Goal: Task Accomplishment & Management: Use online tool/utility

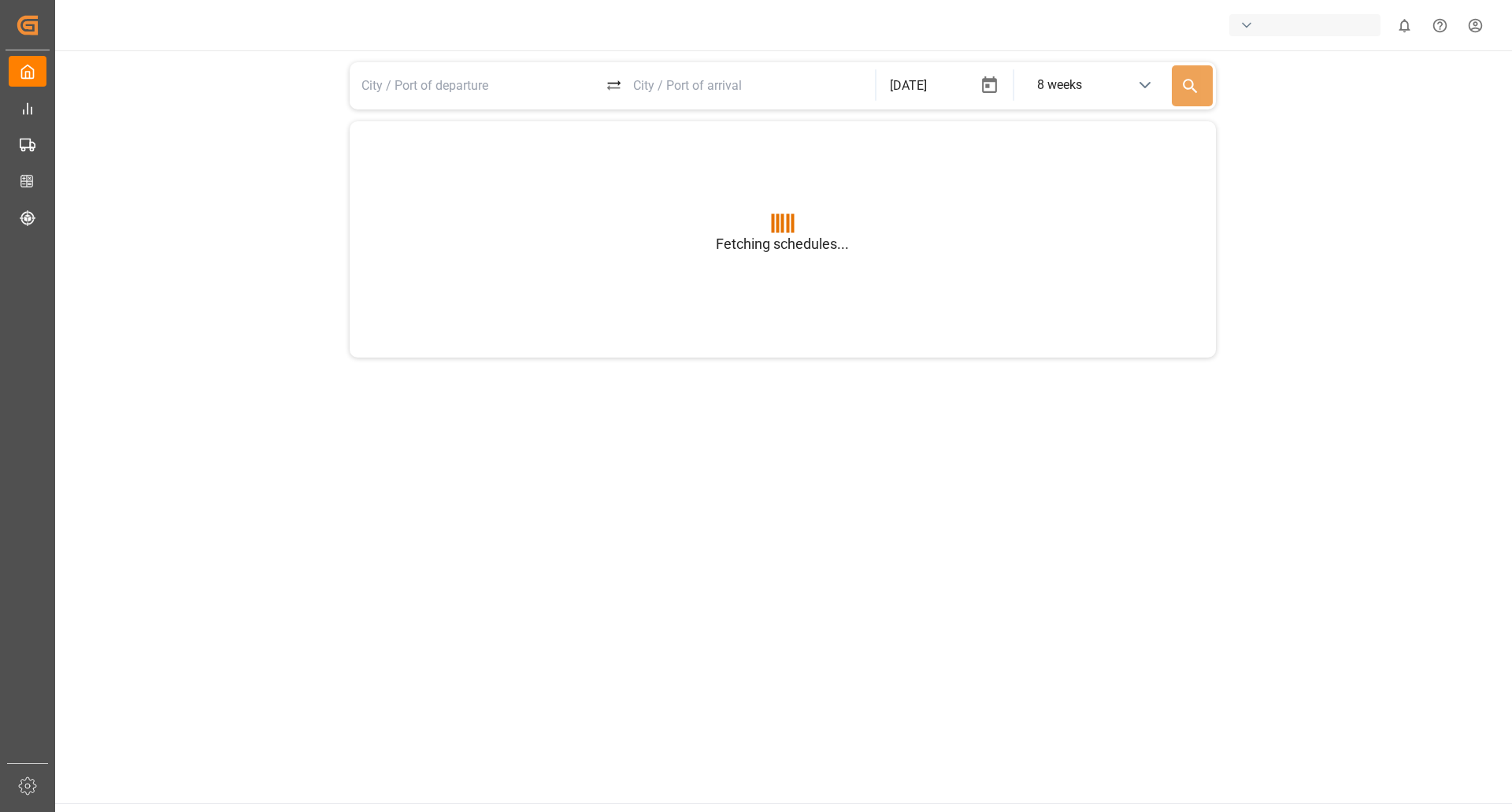
type input "BEANR"
type input "USGXX"
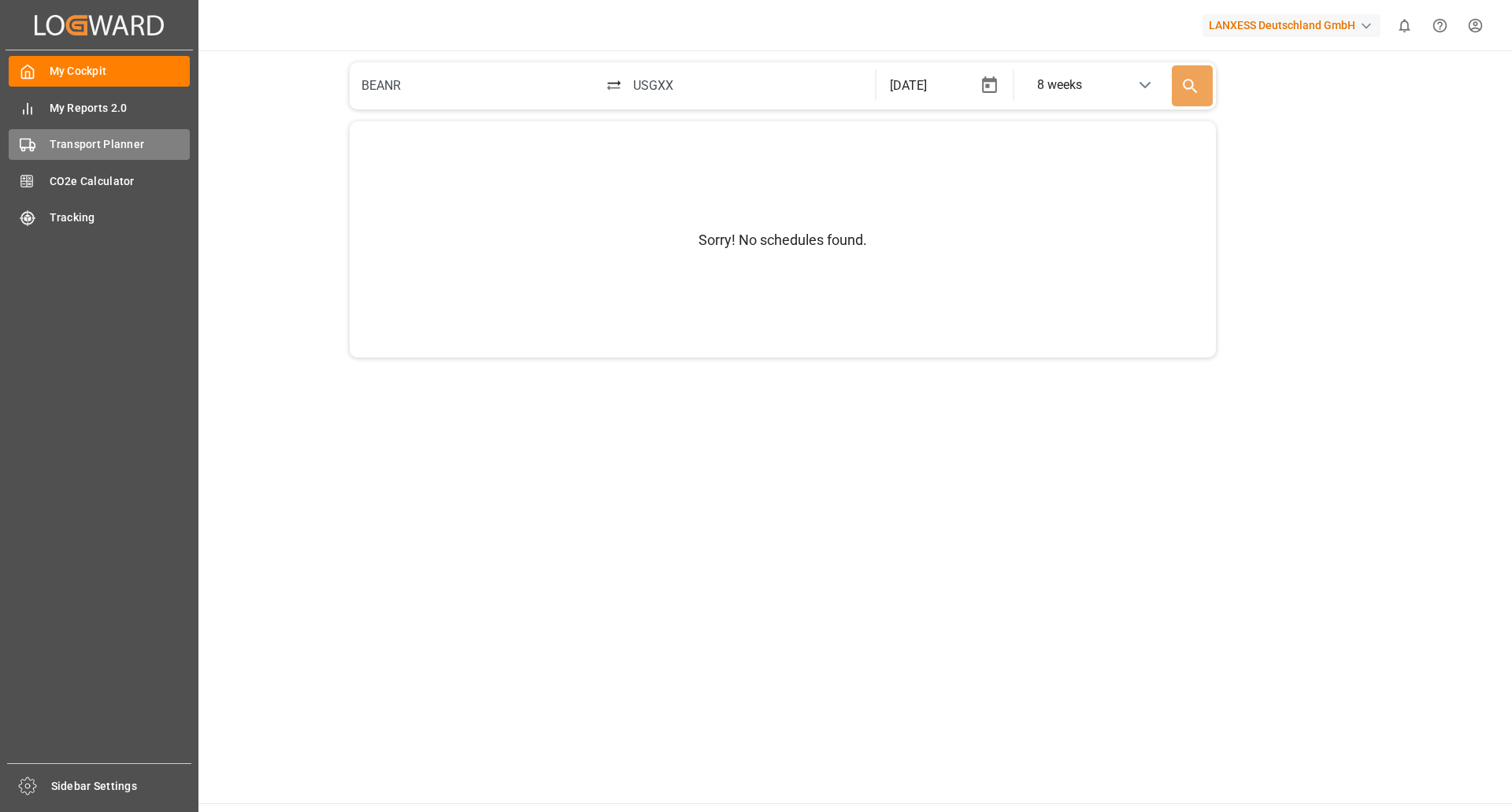
click at [69, 151] on span "Transport Planner" at bounding box center [120, 144] width 141 height 16
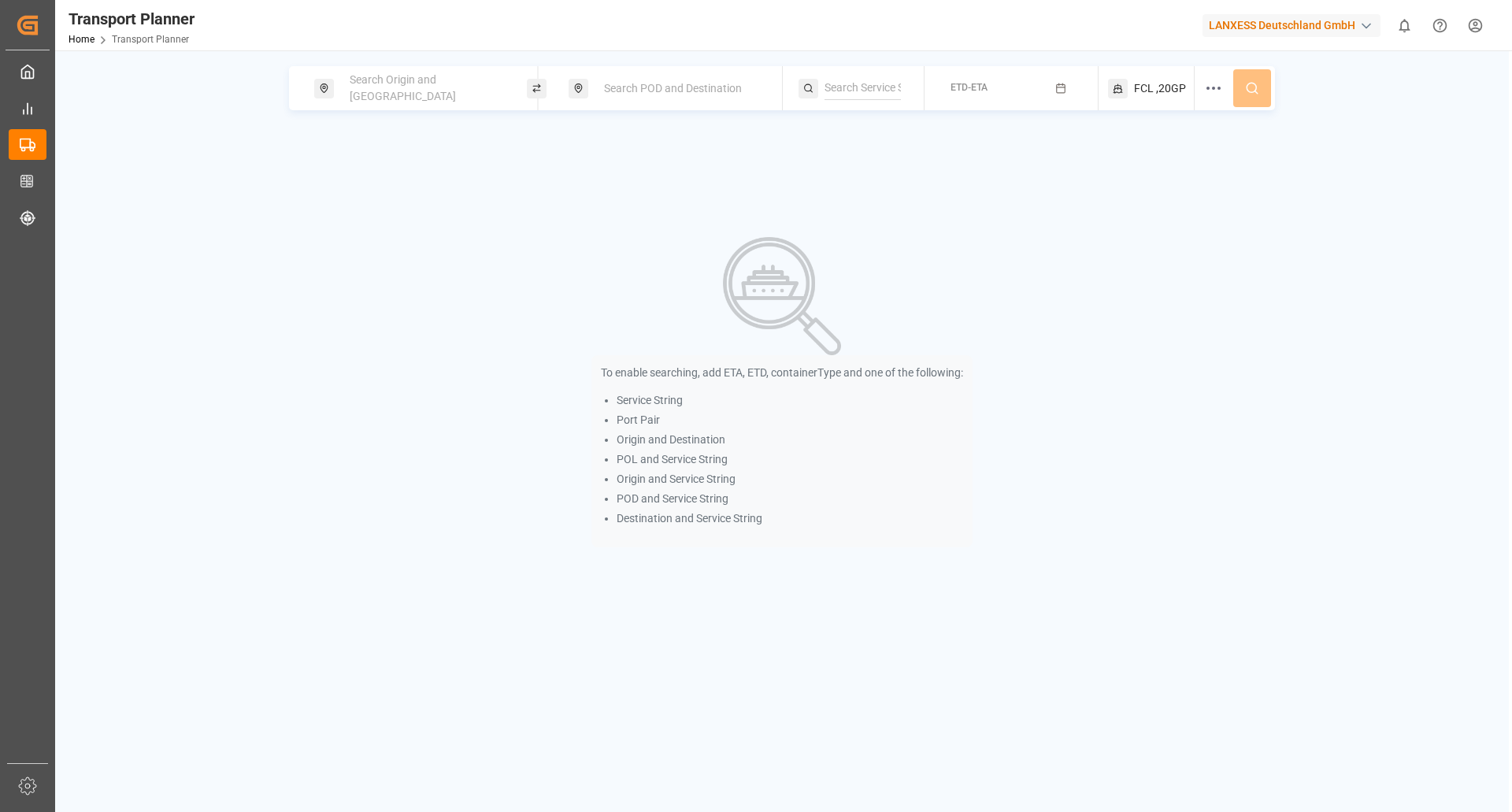
click at [371, 79] on div "Search Origin and [GEOGRAPHIC_DATA]" at bounding box center [425, 88] width 170 height 46
click at [378, 202] on input at bounding box center [411, 214] width 158 height 24
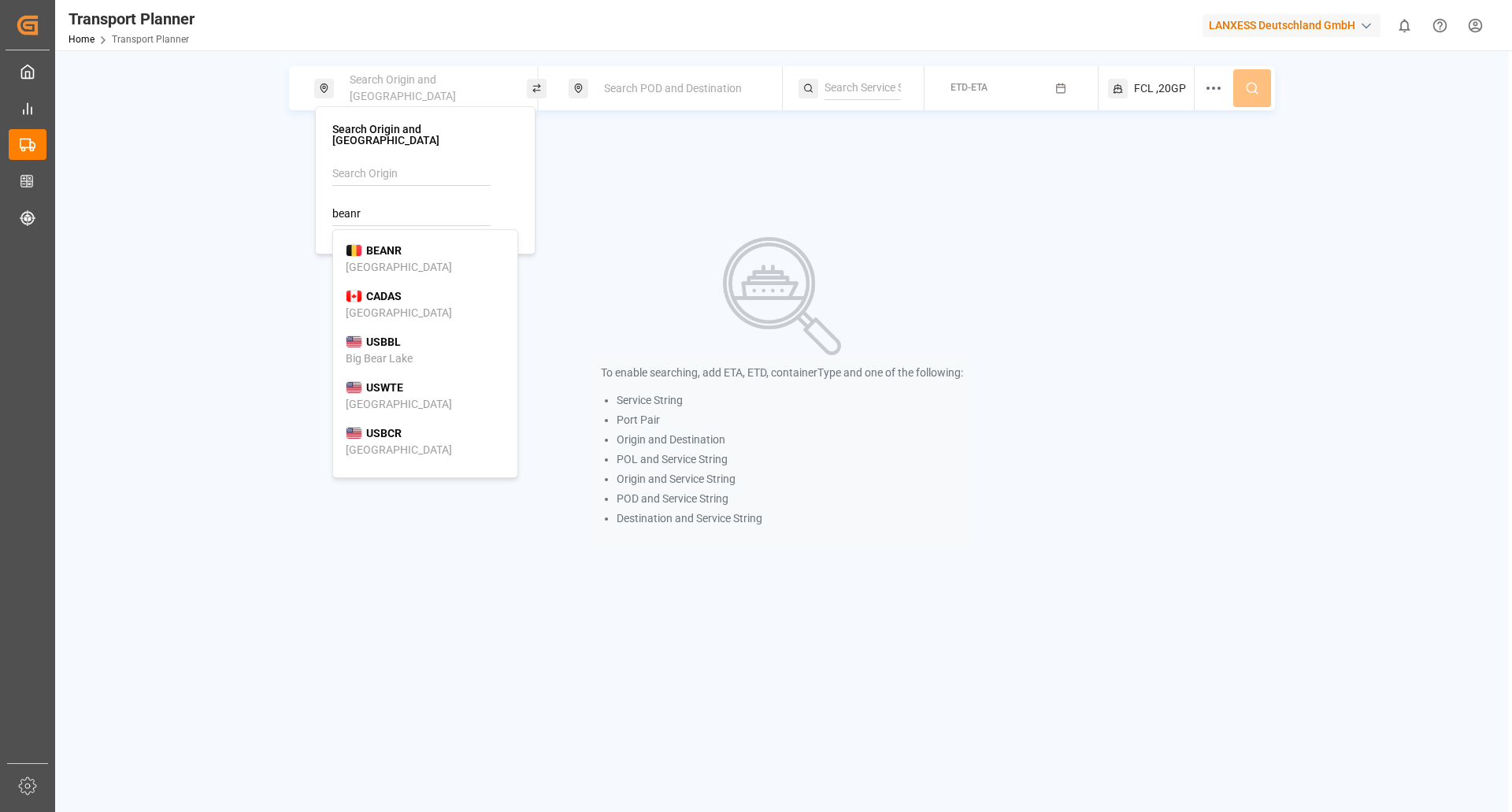
click at [375, 259] on div "[GEOGRAPHIC_DATA]" at bounding box center [398, 266] width 106 height 16
type input "BEANR"
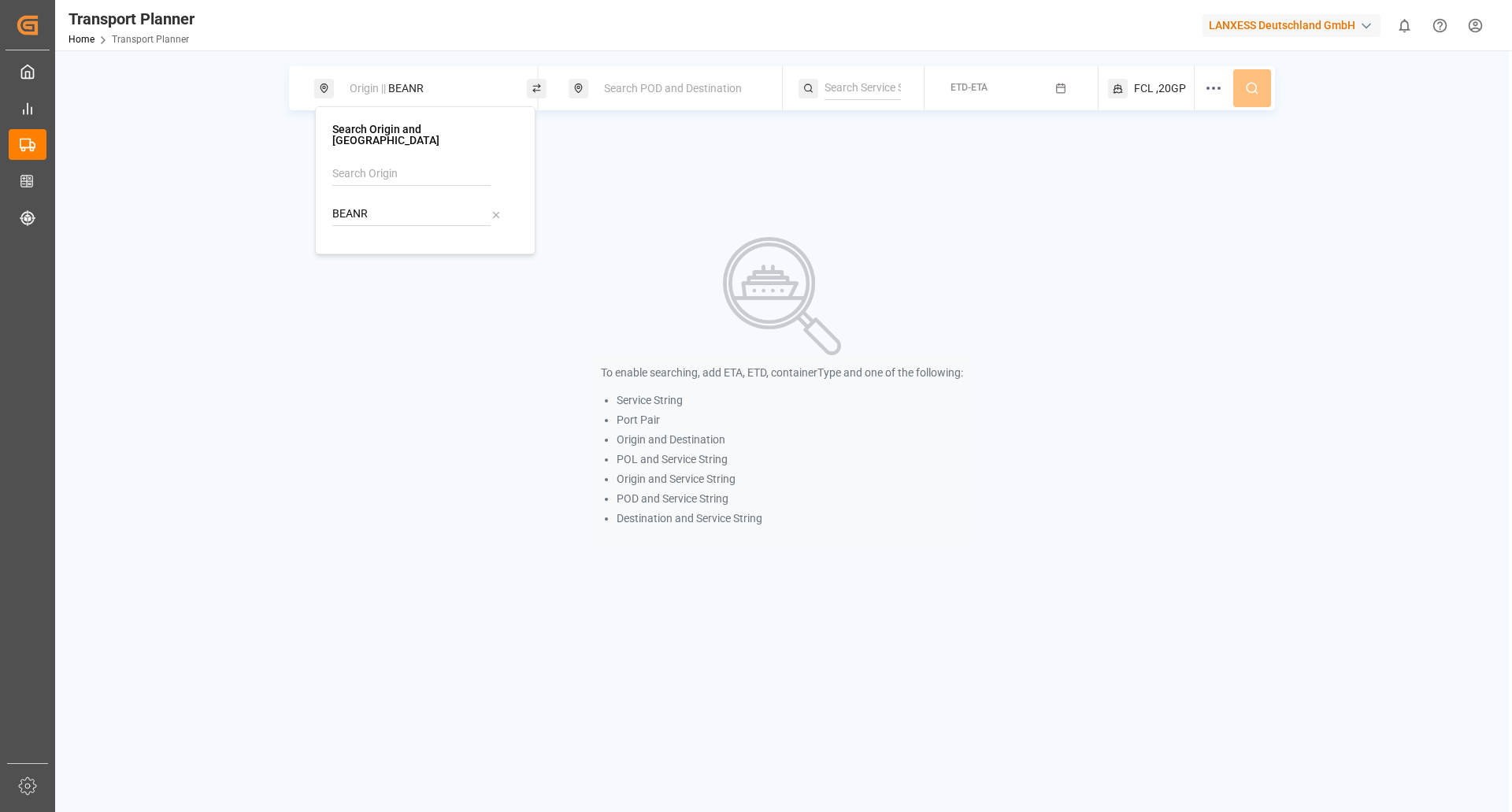
click at [610, 83] on span "Search POD and Destination" at bounding box center [673, 88] width 138 height 12
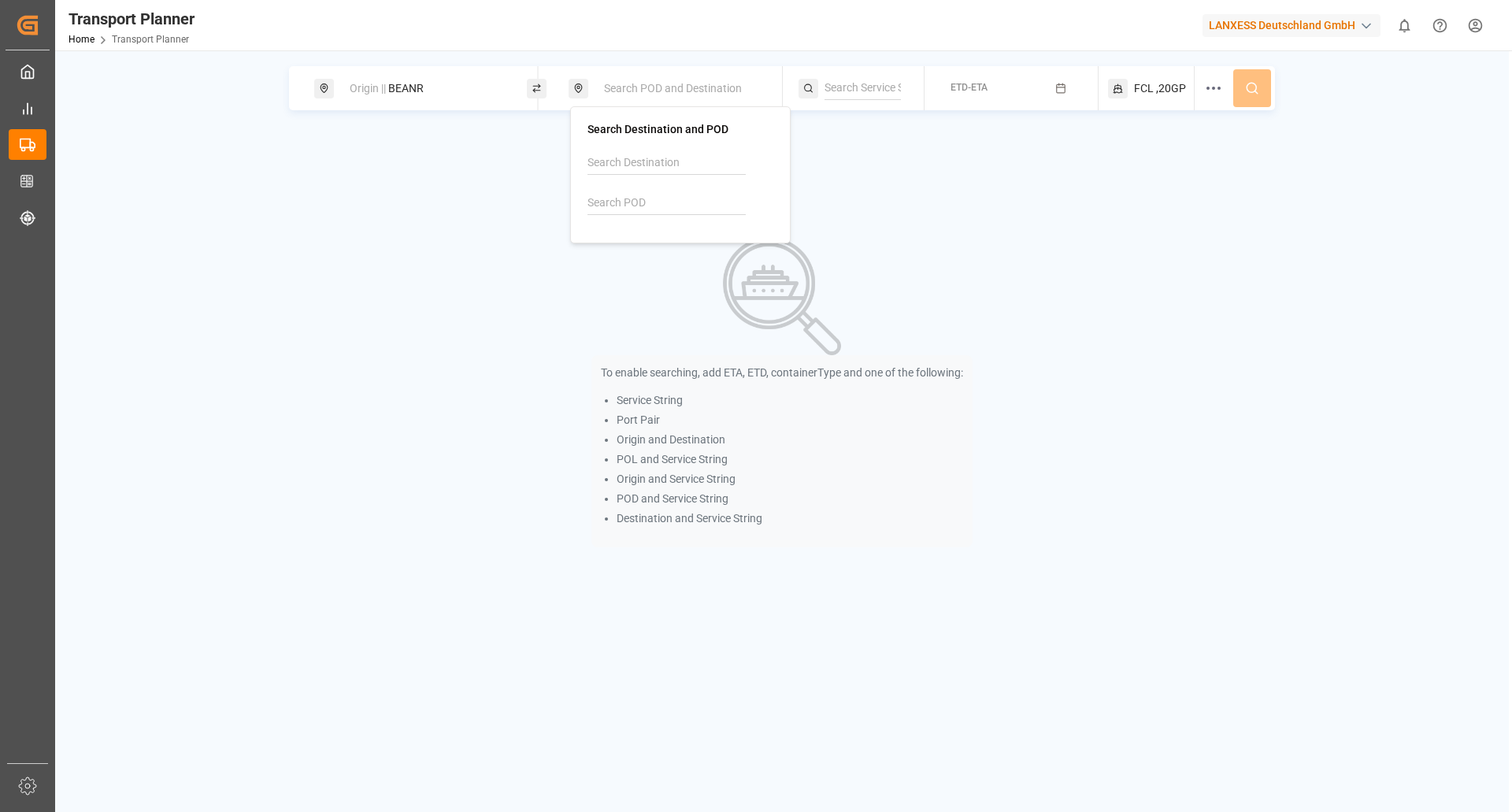
click at [618, 196] on input at bounding box center [666, 203] width 158 height 24
click at [654, 262] on div "AEJEA [GEOGRAPHIC_DATA]" at bounding box center [680, 248] width 159 height 34
type input "AEJEA"
click at [995, 91] on button "ETD-ETA" at bounding box center [1010, 88] width 154 height 31
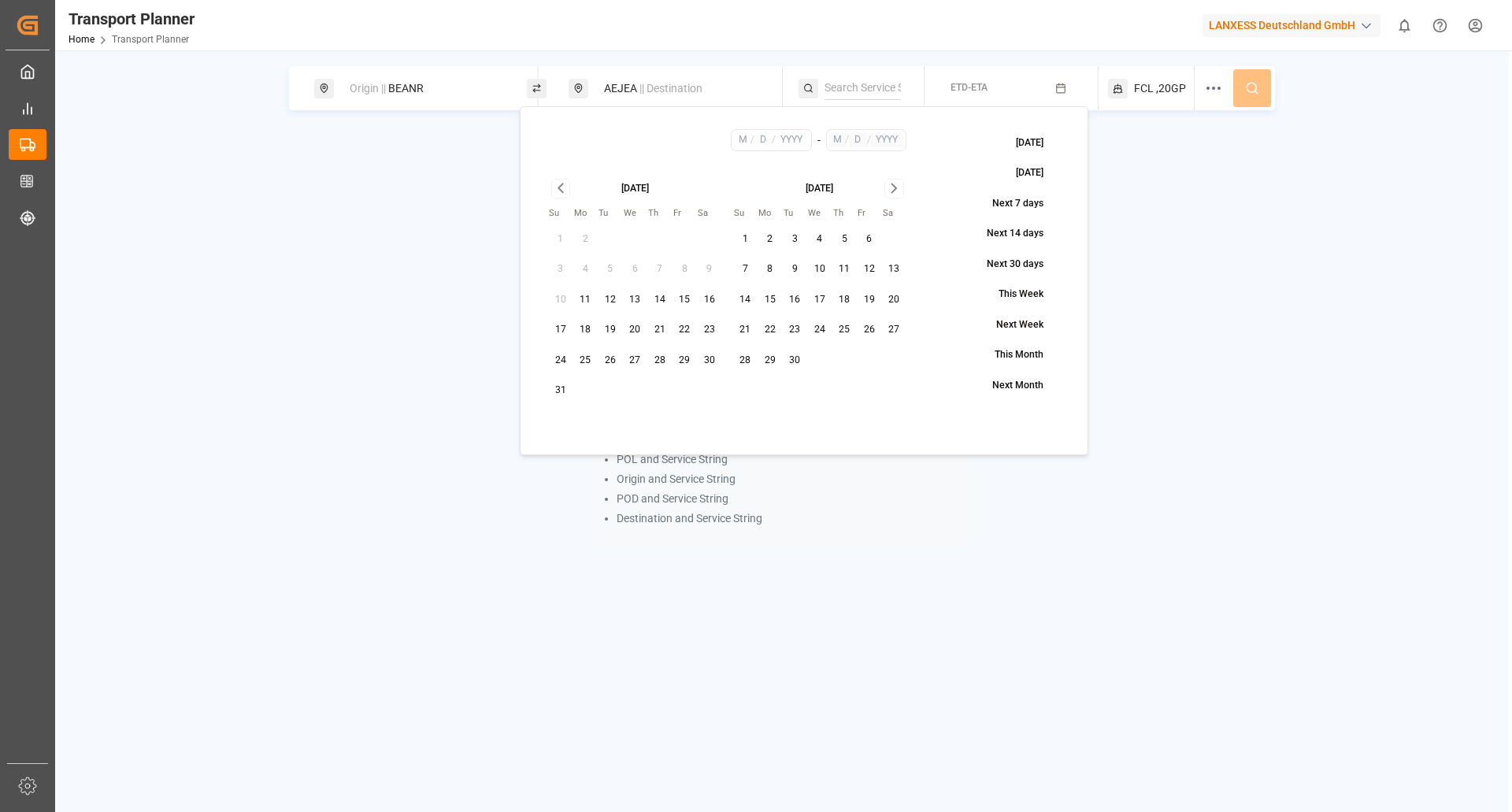
click at [659, 363] on button "28" at bounding box center [660, 360] width 25 height 25
type input "8"
type input "28"
type input "2025"
click at [891, 189] on icon "Go to next month" at bounding box center [893, 189] width 18 height 19
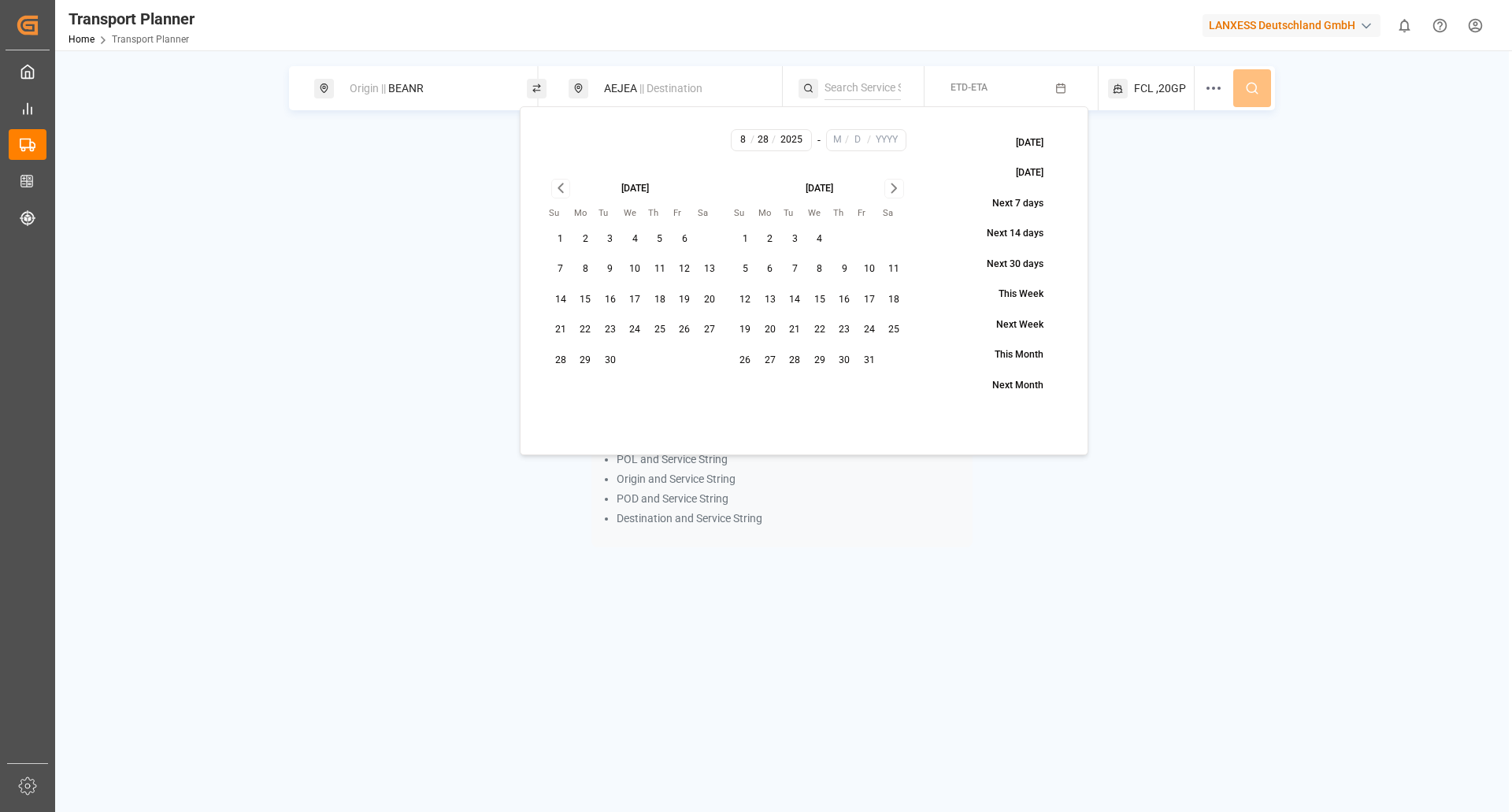
click at [891, 189] on icon "Go to next month" at bounding box center [893, 189] width 18 height 19
click at [744, 395] on button "30" at bounding box center [745, 391] width 25 height 25
type input "11"
type input "30"
type input "2025"
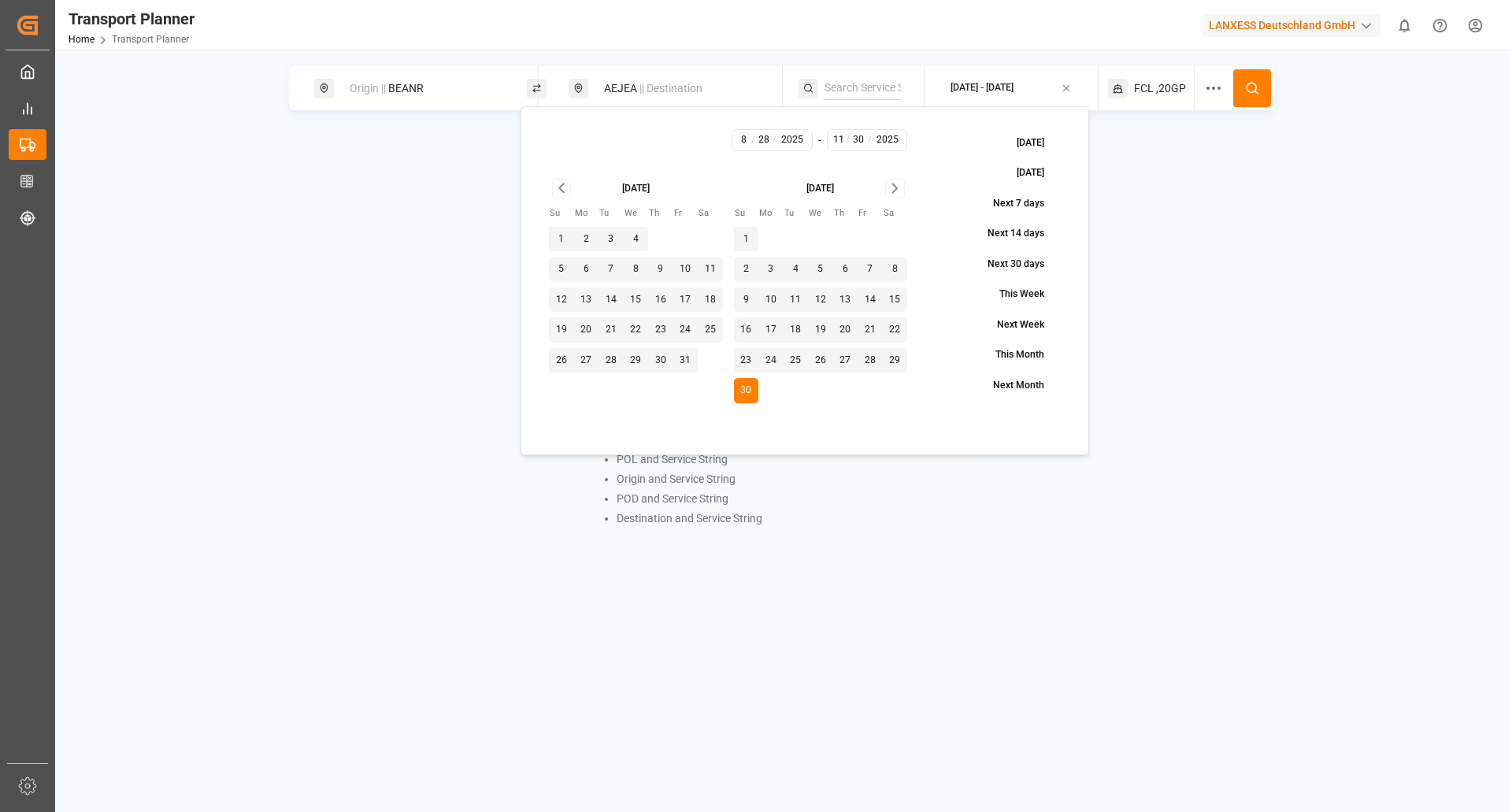
click at [1238, 82] on button at bounding box center [1252, 87] width 37 height 37
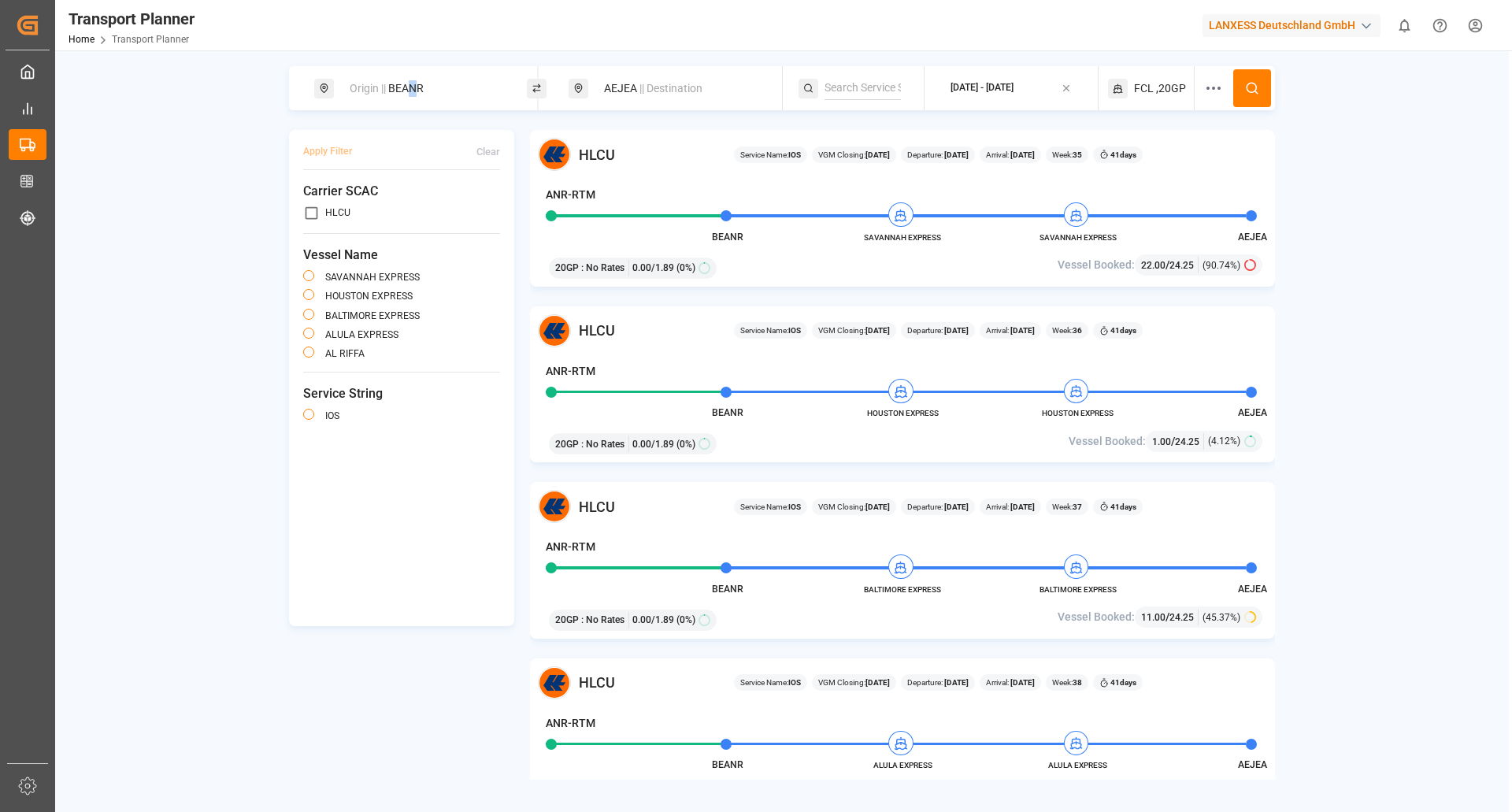
click at [416, 95] on div "Origin || BEANR" at bounding box center [425, 88] width 170 height 29
click at [394, 214] on div "BEANR" at bounding box center [425, 199] width 186 height 75
click at [498, 210] on icon at bounding box center [496, 215] width 11 height 11
click at [428, 202] on input at bounding box center [411, 214] width 158 height 24
click at [418, 237] on li "NLRTM [GEOGRAPHIC_DATA]" at bounding box center [425, 259] width 184 height 46
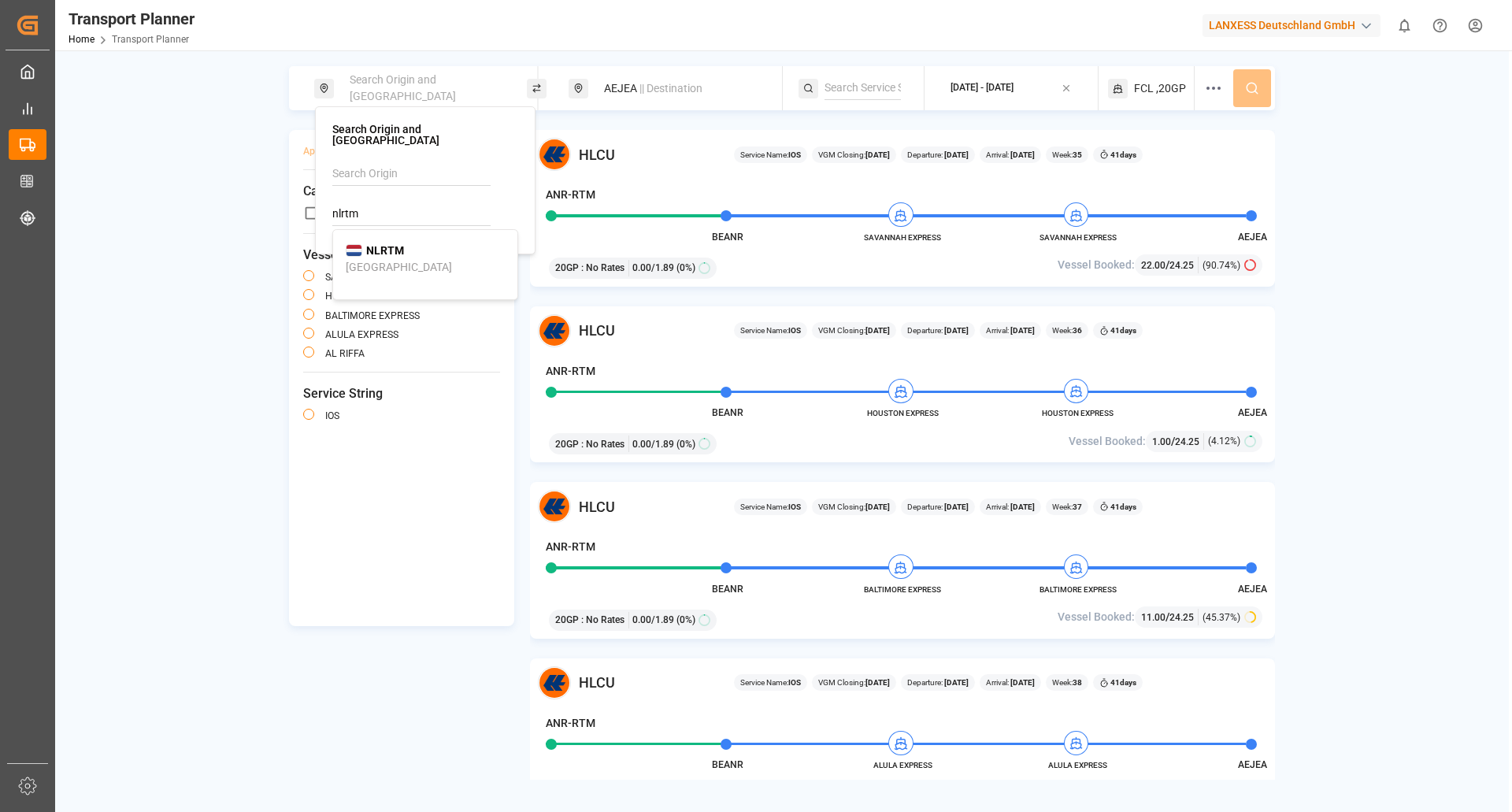
click at [382, 259] on div "[GEOGRAPHIC_DATA]" at bounding box center [398, 266] width 106 height 16
type input "NLRTM"
click at [1264, 72] on button at bounding box center [1252, 87] width 37 height 37
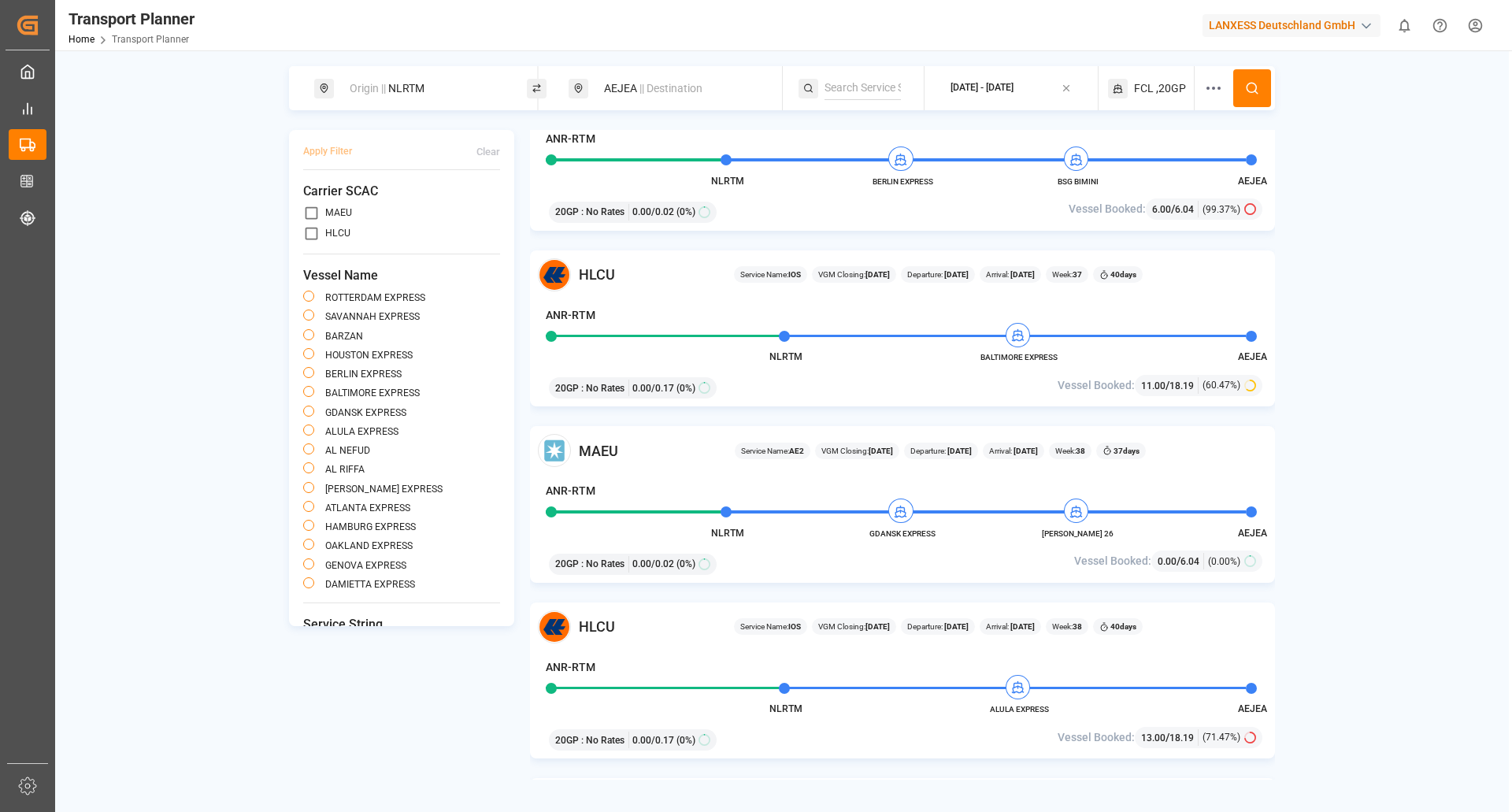
scroll to position [787, 0]
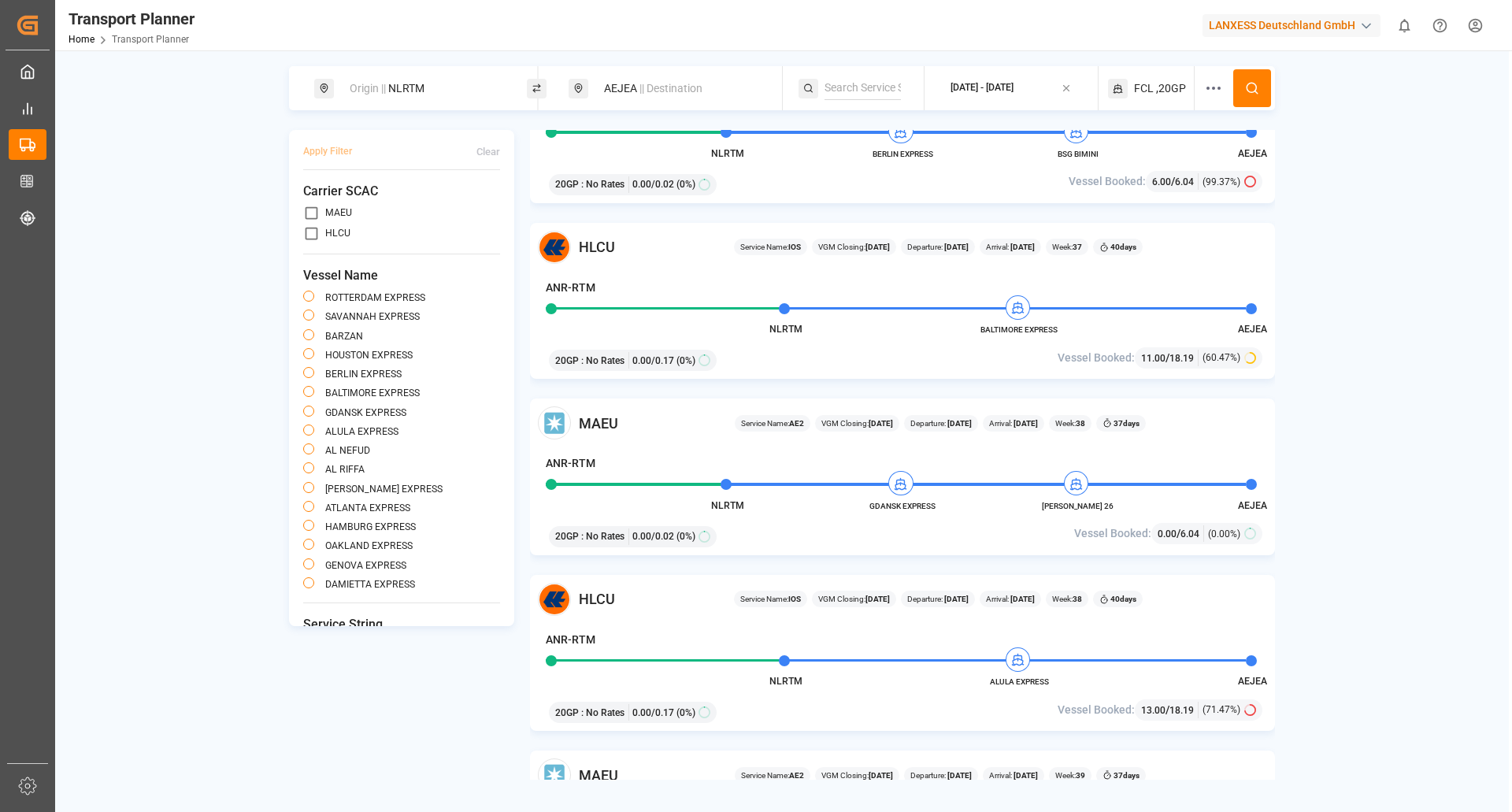
click at [454, 740] on div "Apply Filter Clear Carrier SCAC MAEU HLCU Vessel Name ROTTERDAM EXPRESS SAVANNA…" at bounding box center [781, 455] width 985 height 649
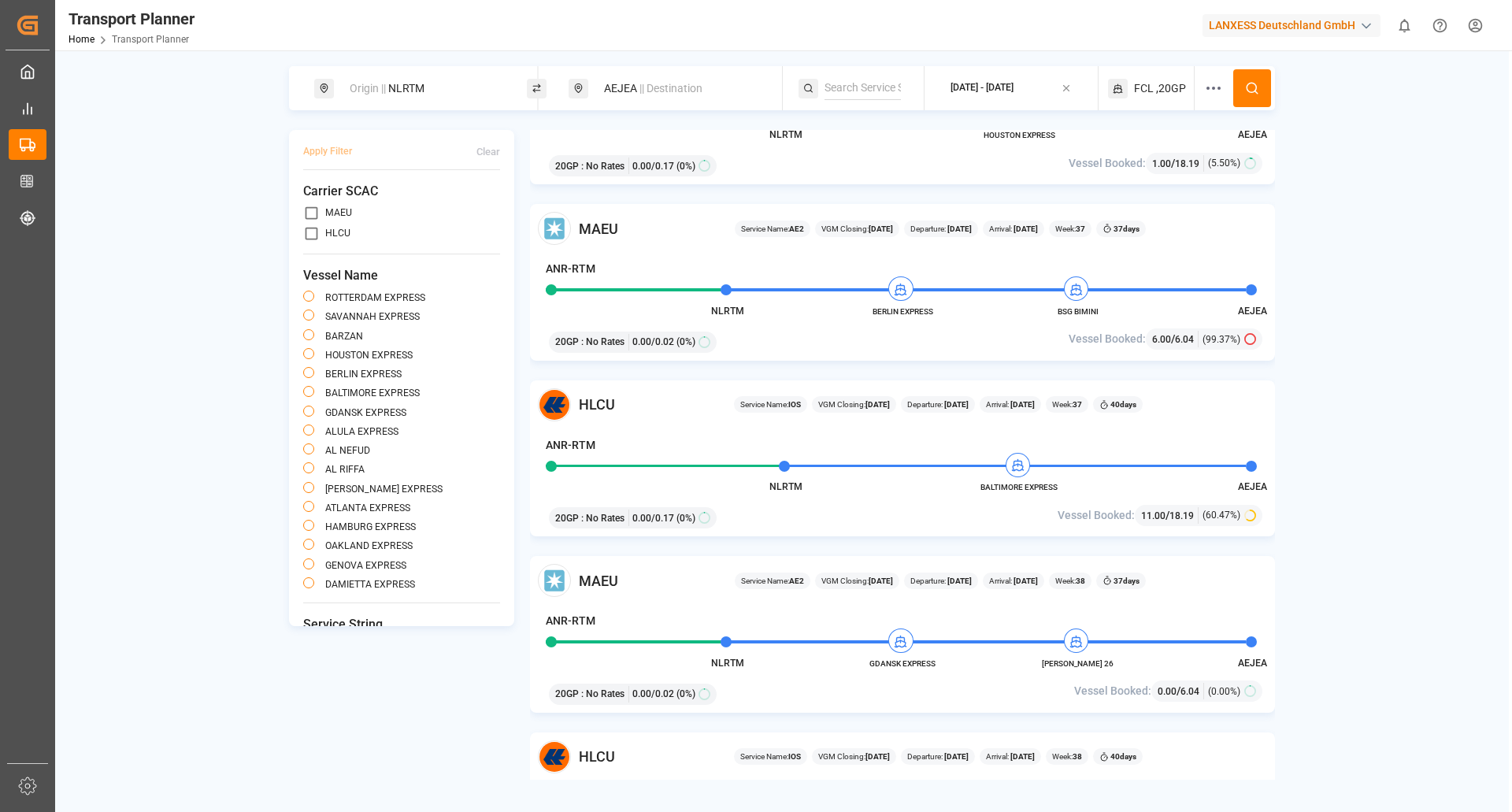
scroll to position [709, 0]
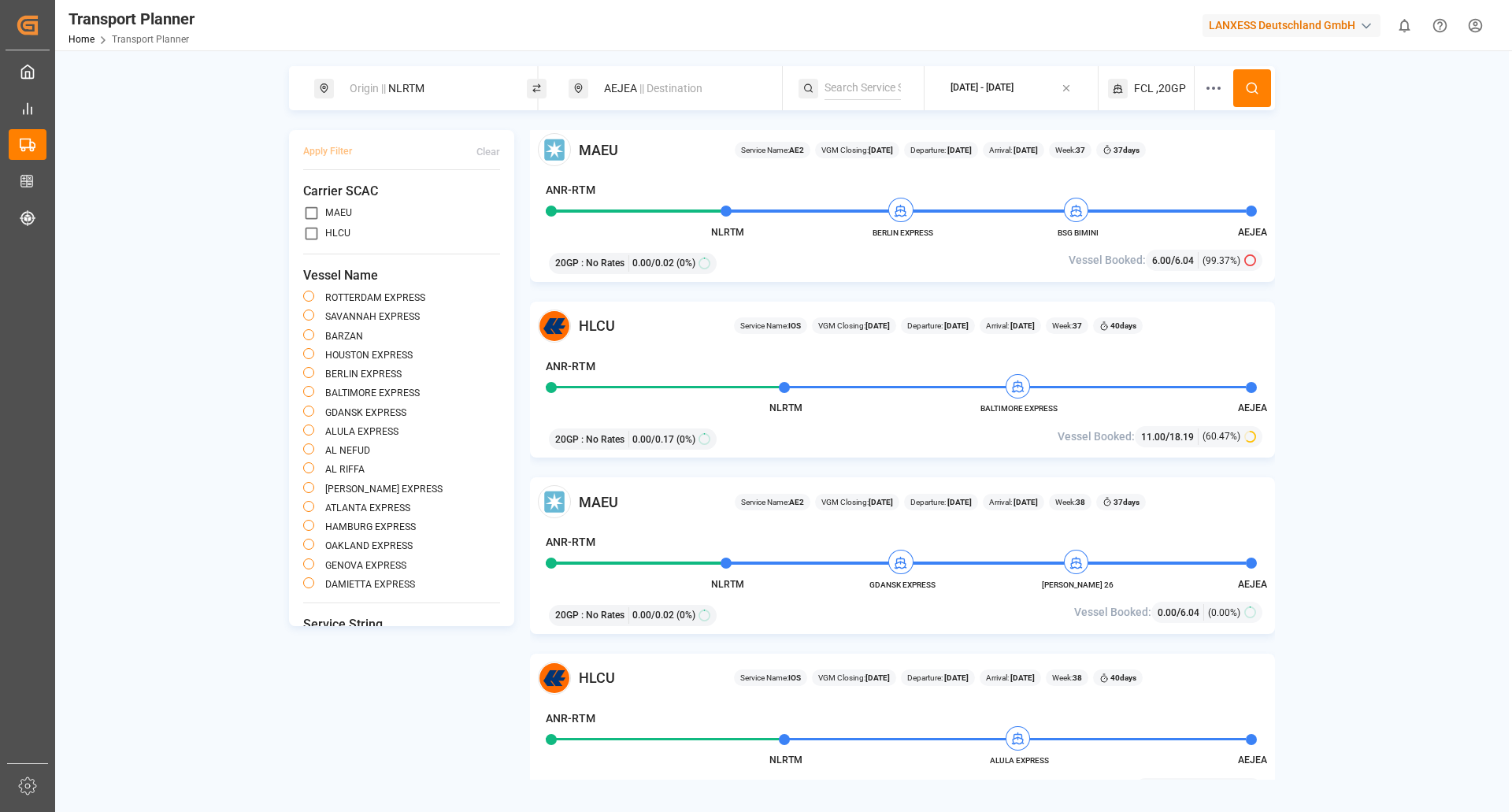
click at [431, 751] on div "Apply Filter Clear Carrier SCAC MAEU HLCU Vessel Name ROTTERDAM EXPRESS SAVANNA…" at bounding box center [781, 455] width 985 height 649
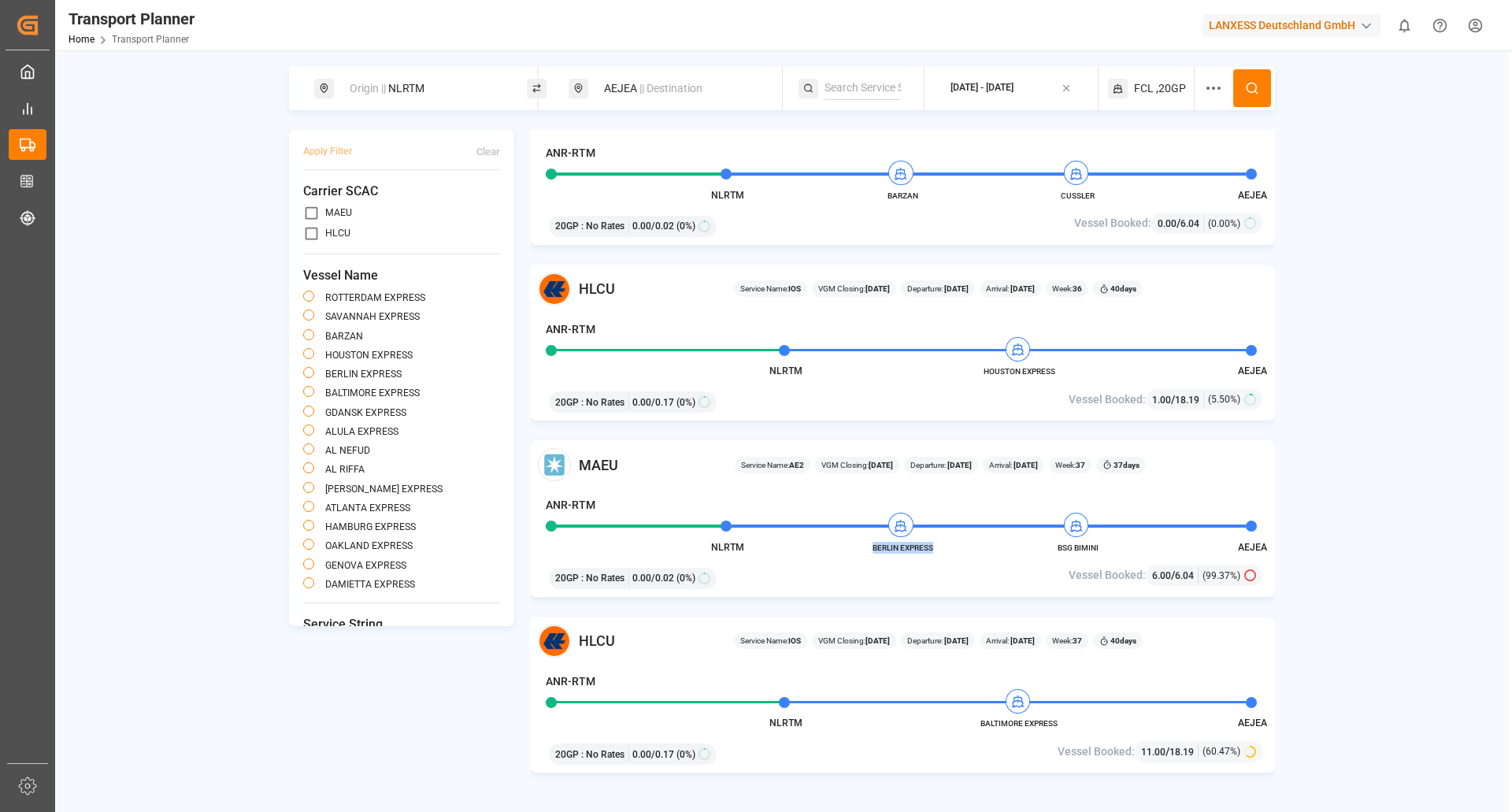
drag, startPoint x: 928, startPoint y: 548, endPoint x: 866, endPoint y: 551, distance: 62.1
click at [866, 551] on span "BERLIN EXPRESS" at bounding box center [902, 548] width 86 height 11
copy span "BERLIN EXPRESS"
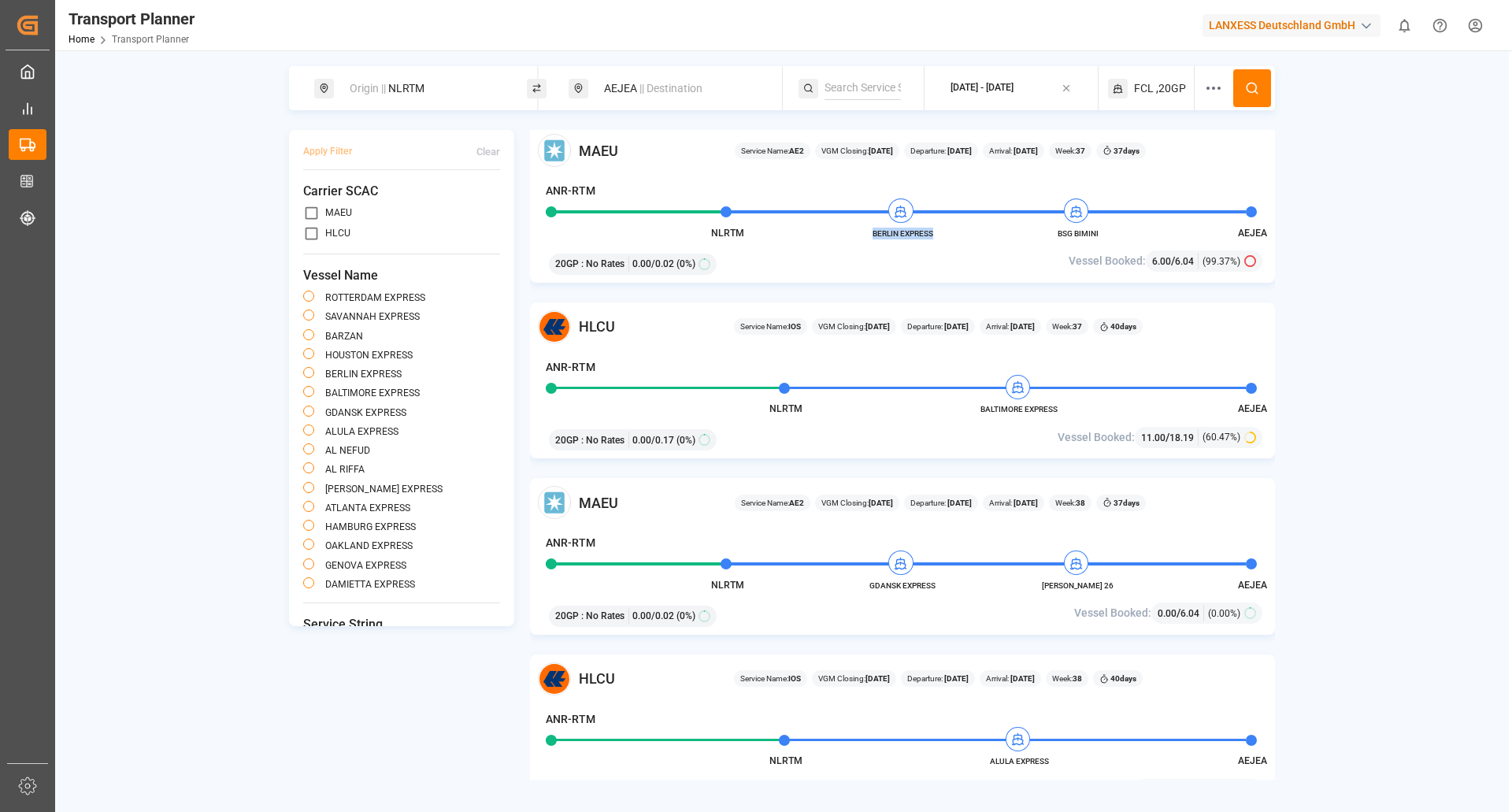
scroll to position [709, 0]
drag, startPoint x: 948, startPoint y: 584, endPoint x: 876, endPoint y: 583, distance: 72.0
click at [876, 583] on div "MAEU Service Name: AE2 VGM Closing: [DATE] Departure: [DATE] Arrival: [DATE] We…" at bounding box center [902, 555] width 745 height 157
click at [947, 583] on div "MAEU Service Name: AE2 VGM Closing: [DATE] Departure: [DATE] Arrival: [DATE] We…" at bounding box center [902, 555] width 745 height 157
drag, startPoint x: 953, startPoint y: 582, endPoint x: 881, endPoint y: 585, distance: 72.1
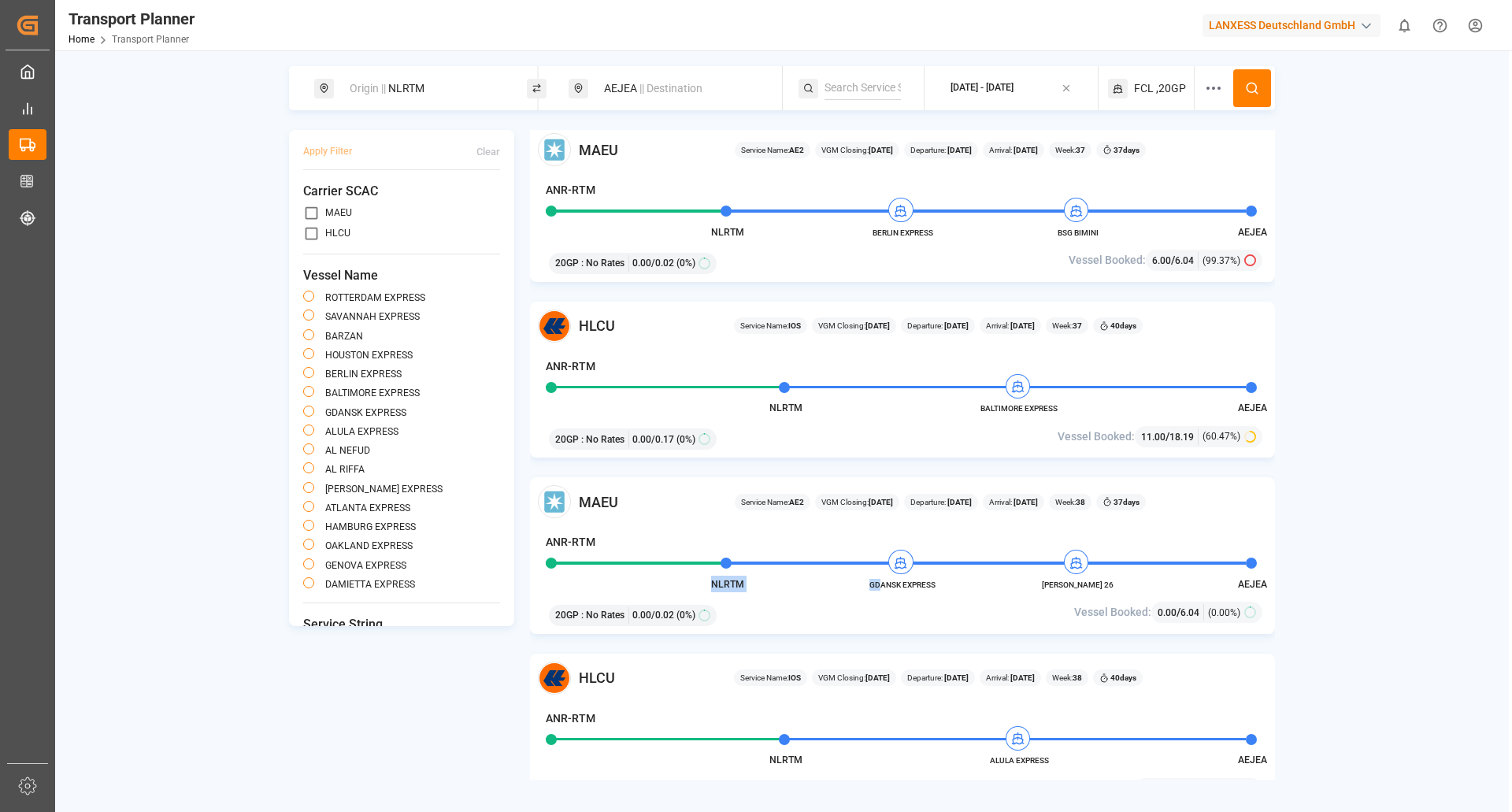
click at [881, 585] on div "MAEU Service Name: AE2 VGM Closing: [DATE] Departure: [DATE] Arrival: [DATE] We…" at bounding box center [902, 555] width 745 height 157
click at [859, 587] on span "GDANSK EXPRESS" at bounding box center [902, 584] width 86 height 11
click at [950, 582] on div "MAEU Service Name: AE2 VGM Closing: [DATE] Departure: [DATE] Arrival: [DATE] We…" at bounding box center [902, 555] width 745 height 157
click at [959, 585] on div "MAEU Service Name: AE2 VGM Closing: [DATE] Departure: [DATE] Arrival: [DATE] We…" at bounding box center [902, 555] width 745 height 157
drag, startPoint x: 1072, startPoint y: 404, endPoint x: 1024, endPoint y: 409, distance: 48.3
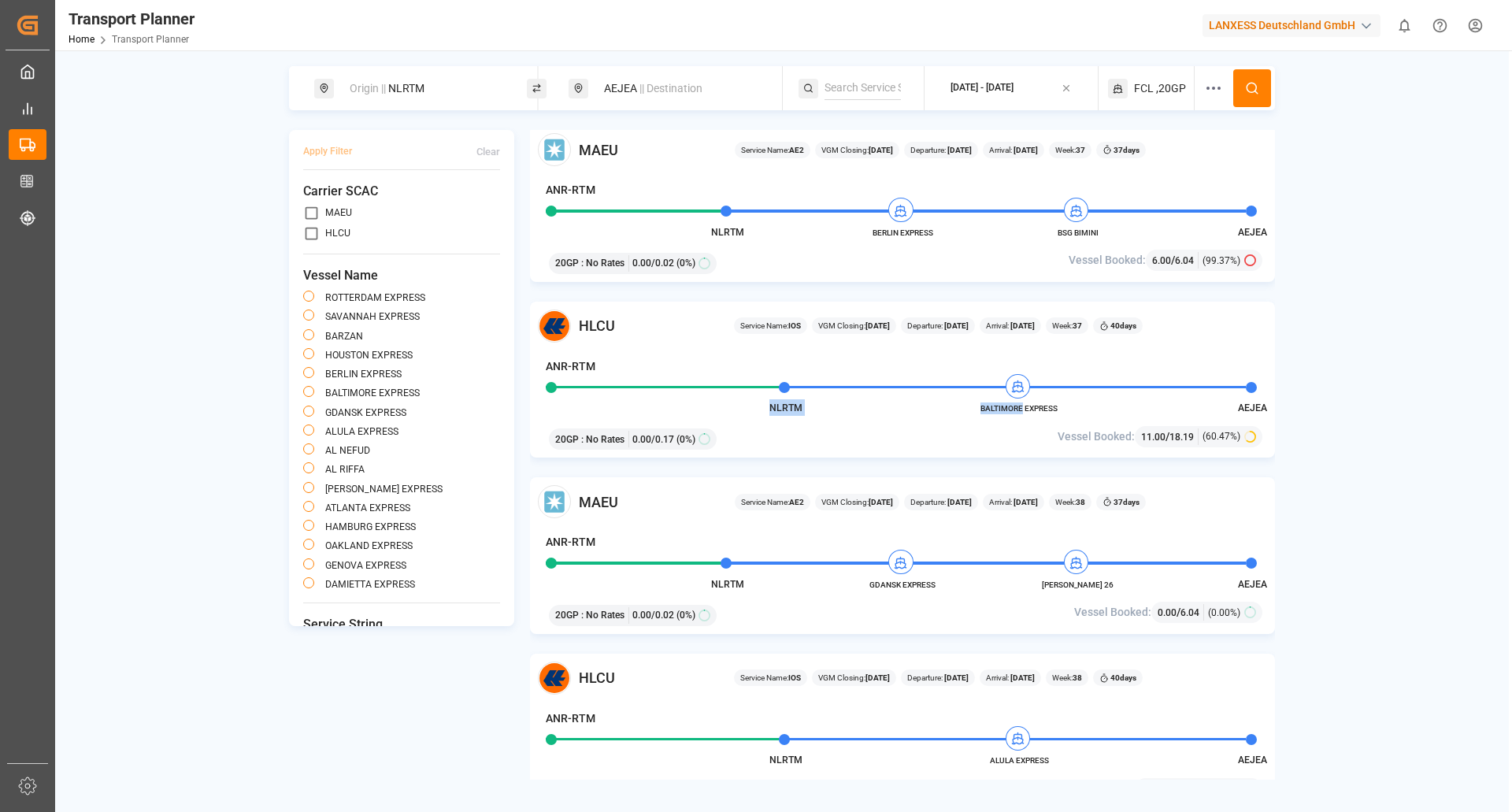
click at [1024, 409] on div "HLCU Service Name: IOS VGM Closing: [DATE] Departure: [DATE] Arrival: [DATE] We…" at bounding box center [902, 380] width 745 height 157
click at [1063, 409] on div "HLCU Service Name: IOS VGM Closing: [DATE] Departure: [DATE] Arrival: [DATE] We…" at bounding box center [902, 380] width 745 height 157
drag, startPoint x: 1063, startPoint y: 409, endPoint x: 1094, endPoint y: 413, distance: 31.3
click at [1094, 413] on div "HLCU Service Name: IOS VGM Closing: [DATE] Departure: [DATE] Arrival: [DATE] We…" at bounding box center [902, 380] width 745 height 157
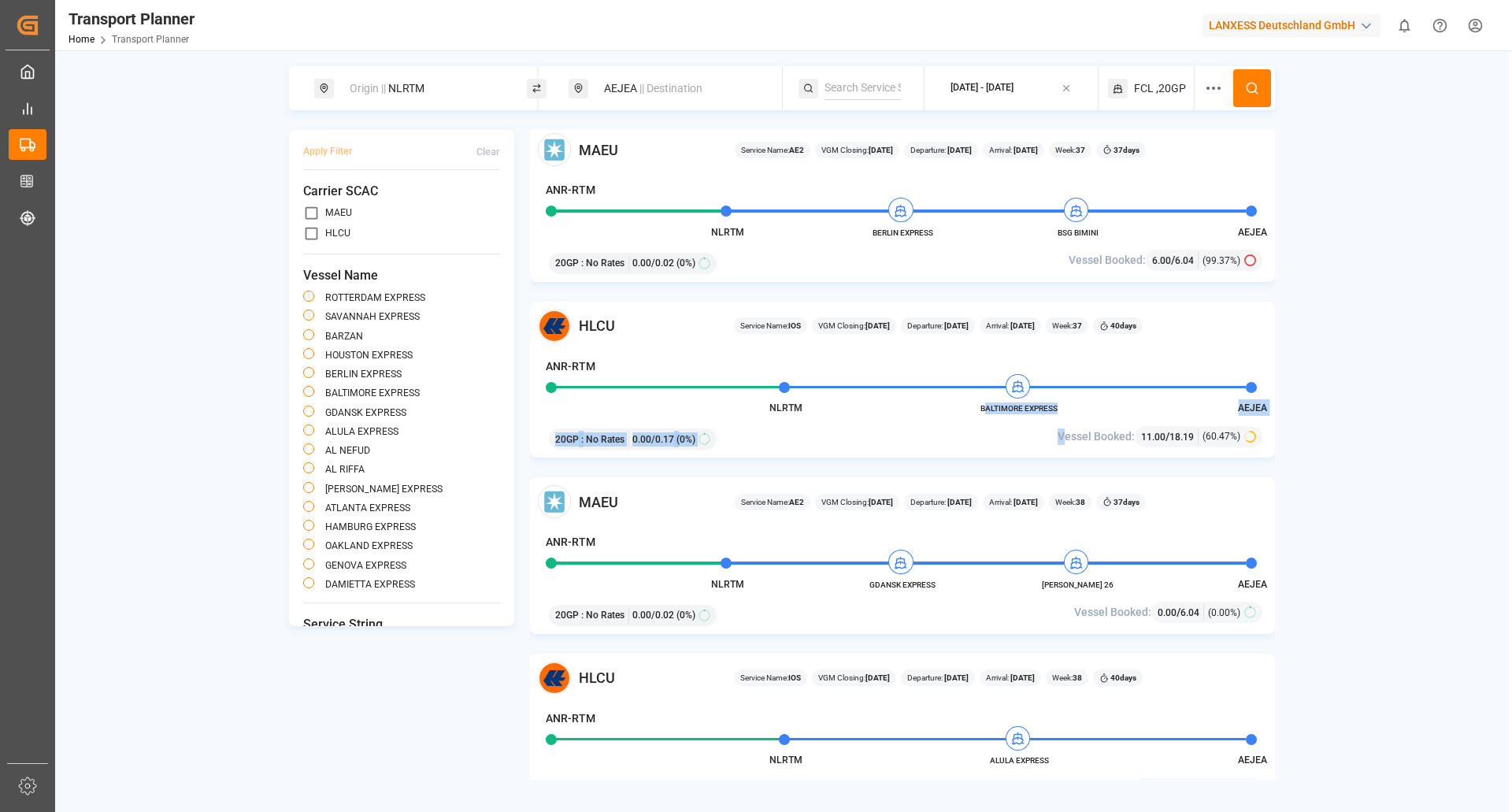
drag, startPoint x: 1061, startPoint y: 415, endPoint x: 984, endPoint y: 412, distance: 77.1
click at [984, 412] on div "HLCU Service Name: IOS VGM Closing: [DATE] Departure: [DATE] Arrival: [DATE] We…" at bounding box center [902, 380] width 745 height 157
click at [983, 424] on div "20GP : No Rates 0.00 / 0.17 (0%)" at bounding box center [781, 437] width 478 height 27
drag, startPoint x: 981, startPoint y: 408, endPoint x: 1058, endPoint y: 408, distance: 77.0
click at [1058, 408] on span "BALTIMORE EXPRESS" at bounding box center [1019, 408] width 86 height 11
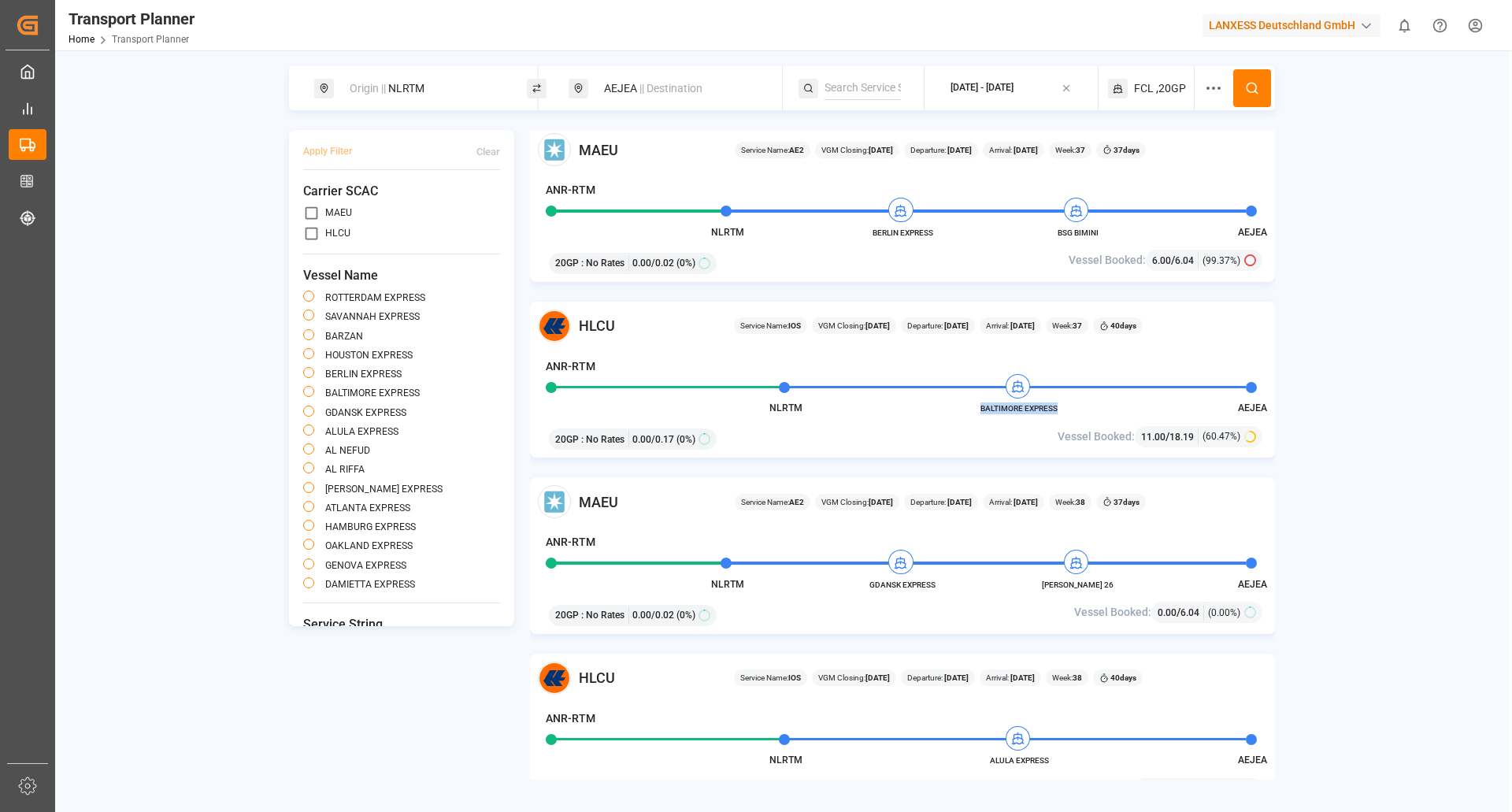
copy span "BALTIMORE EXPRESS"
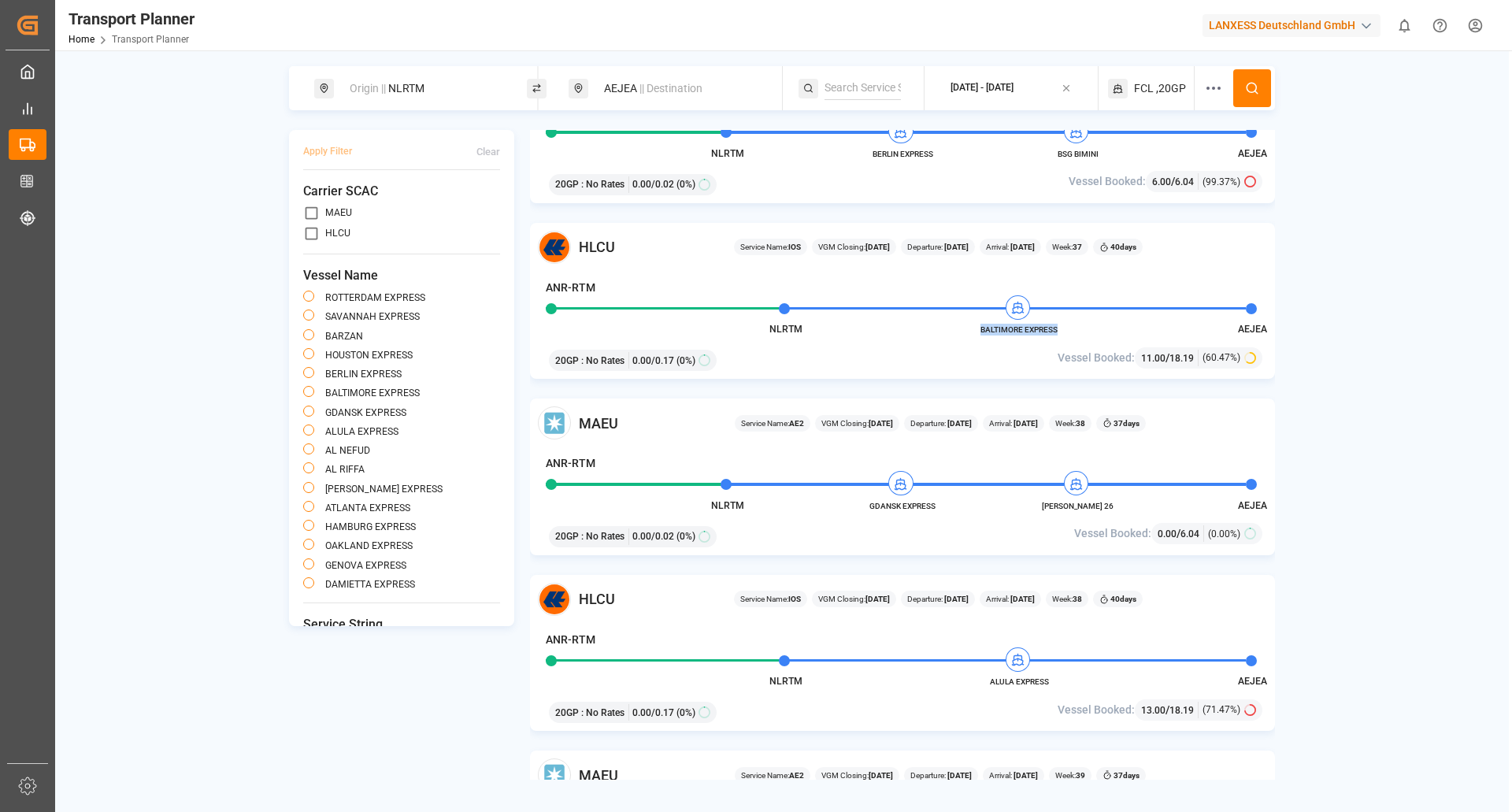
scroll to position [866, 0]
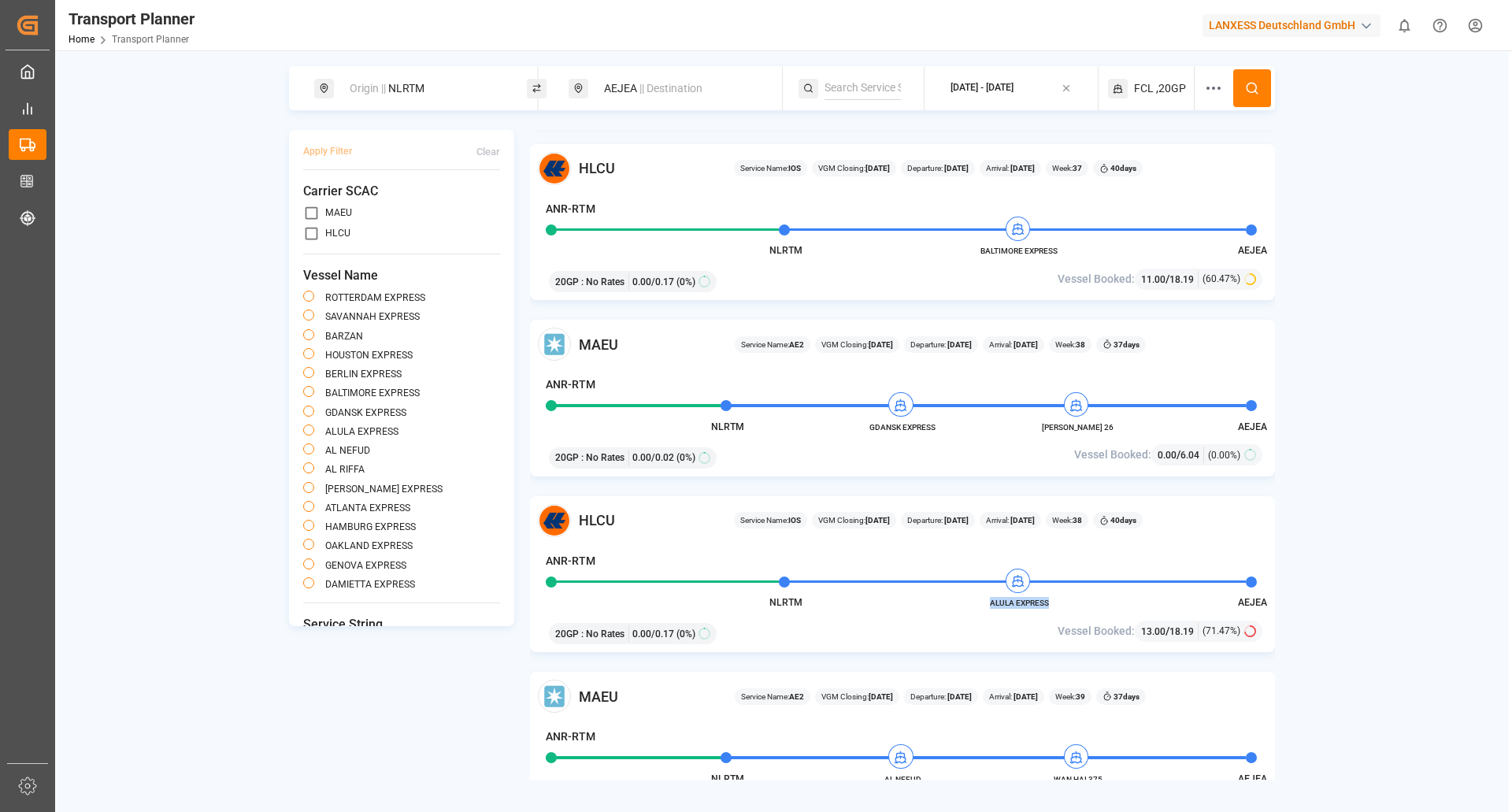
drag, startPoint x: 986, startPoint y: 602, endPoint x: 1048, endPoint y: 604, distance: 62.0
click at [1048, 604] on span "ALULA EXPRESS" at bounding box center [1019, 602] width 86 height 11
copy span "ALULA EXPRESS"
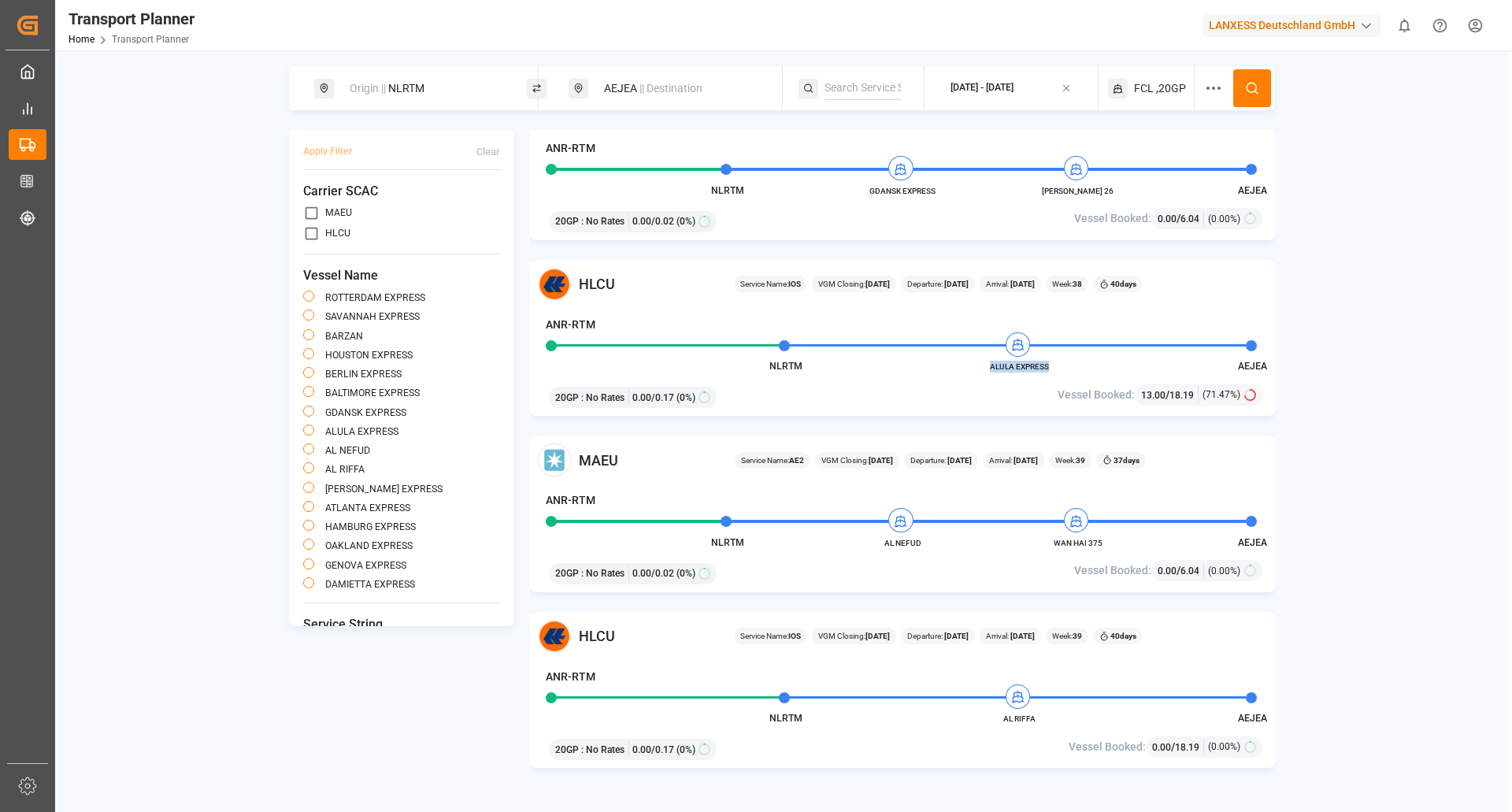
scroll to position [1024, 0]
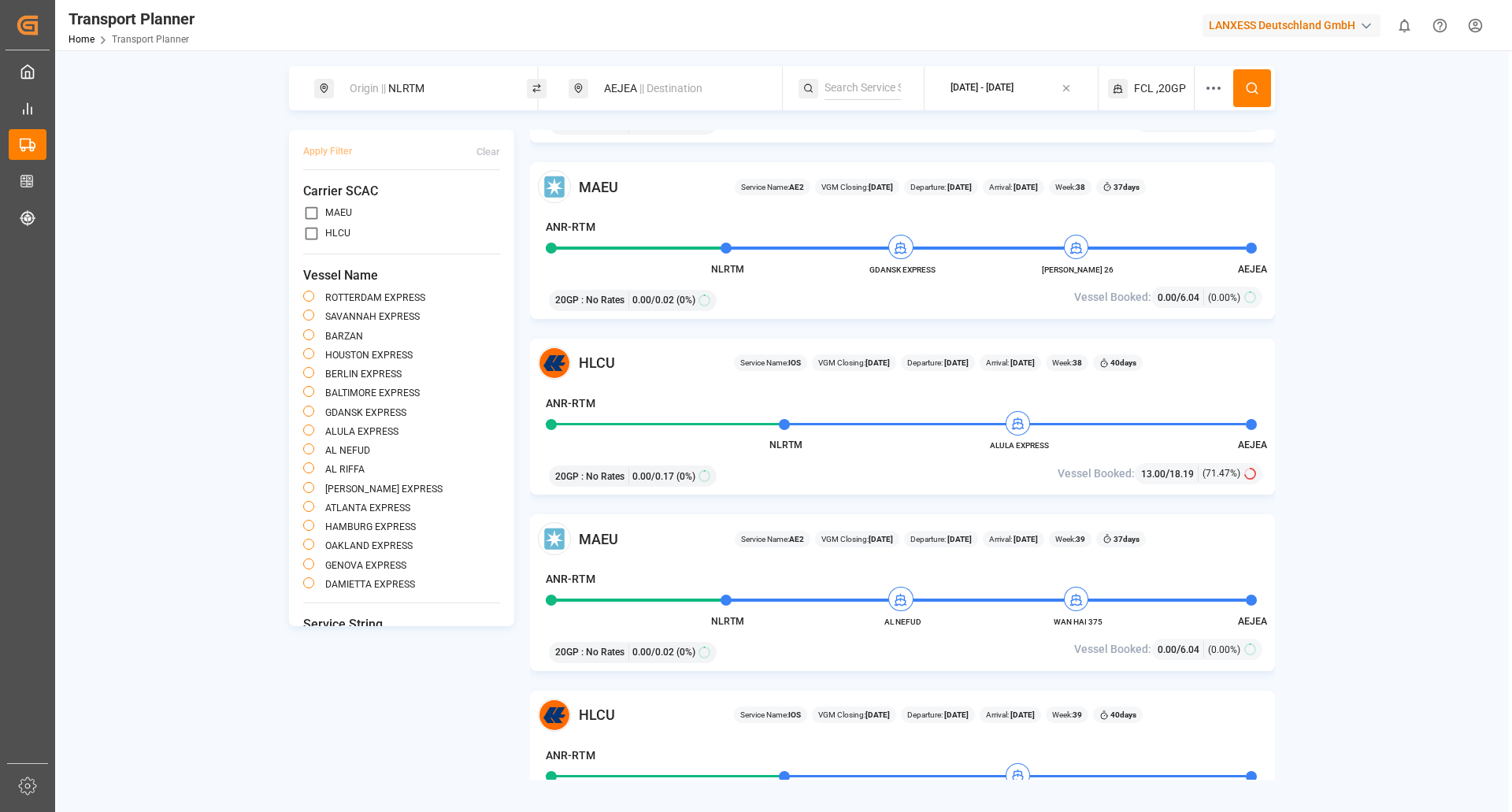
click at [923, 470] on div "20GP : No Rates 0.00 / 0.17 (0%)" at bounding box center [781, 473] width 478 height 27
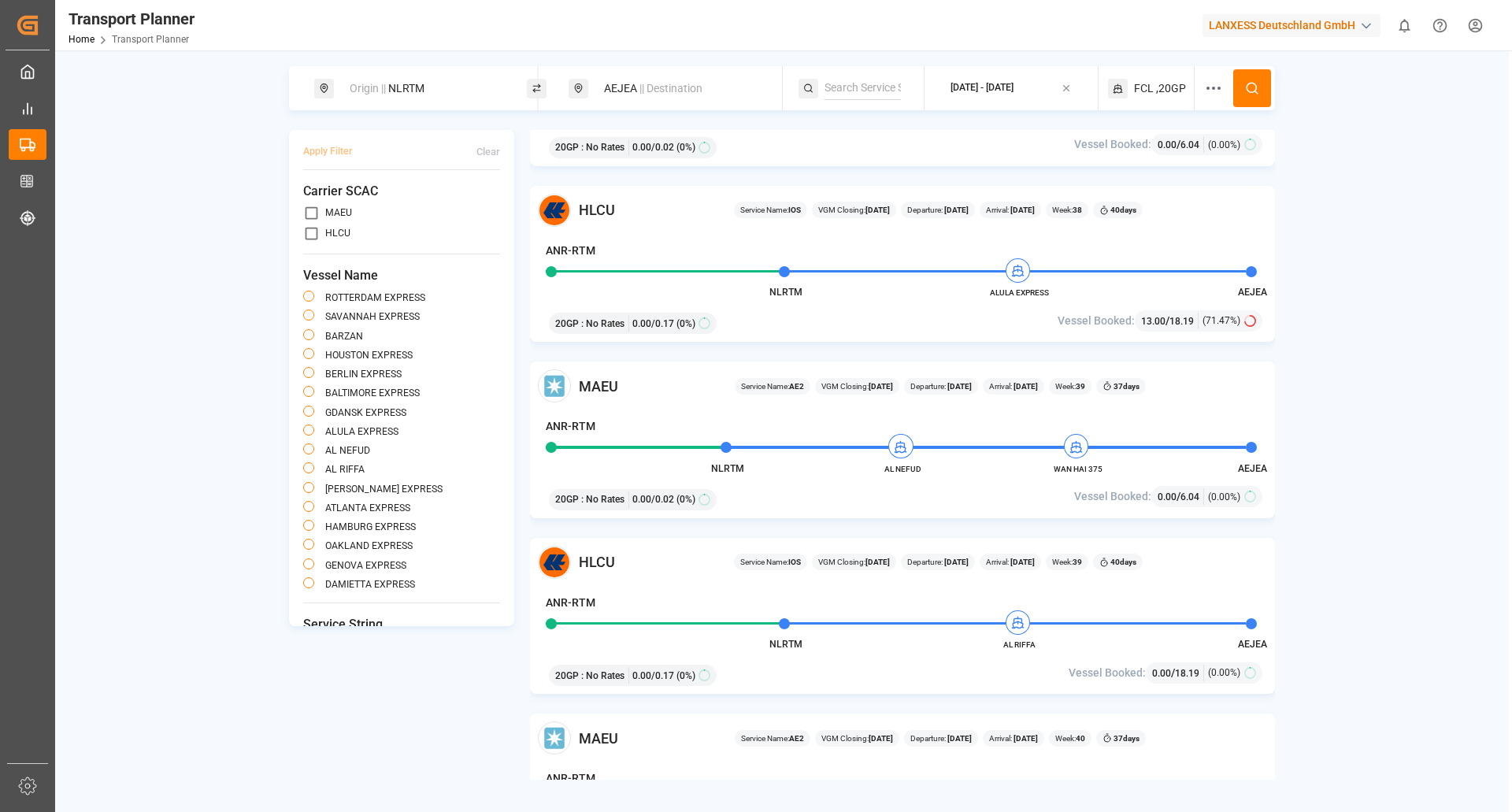
scroll to position [1181, 0]
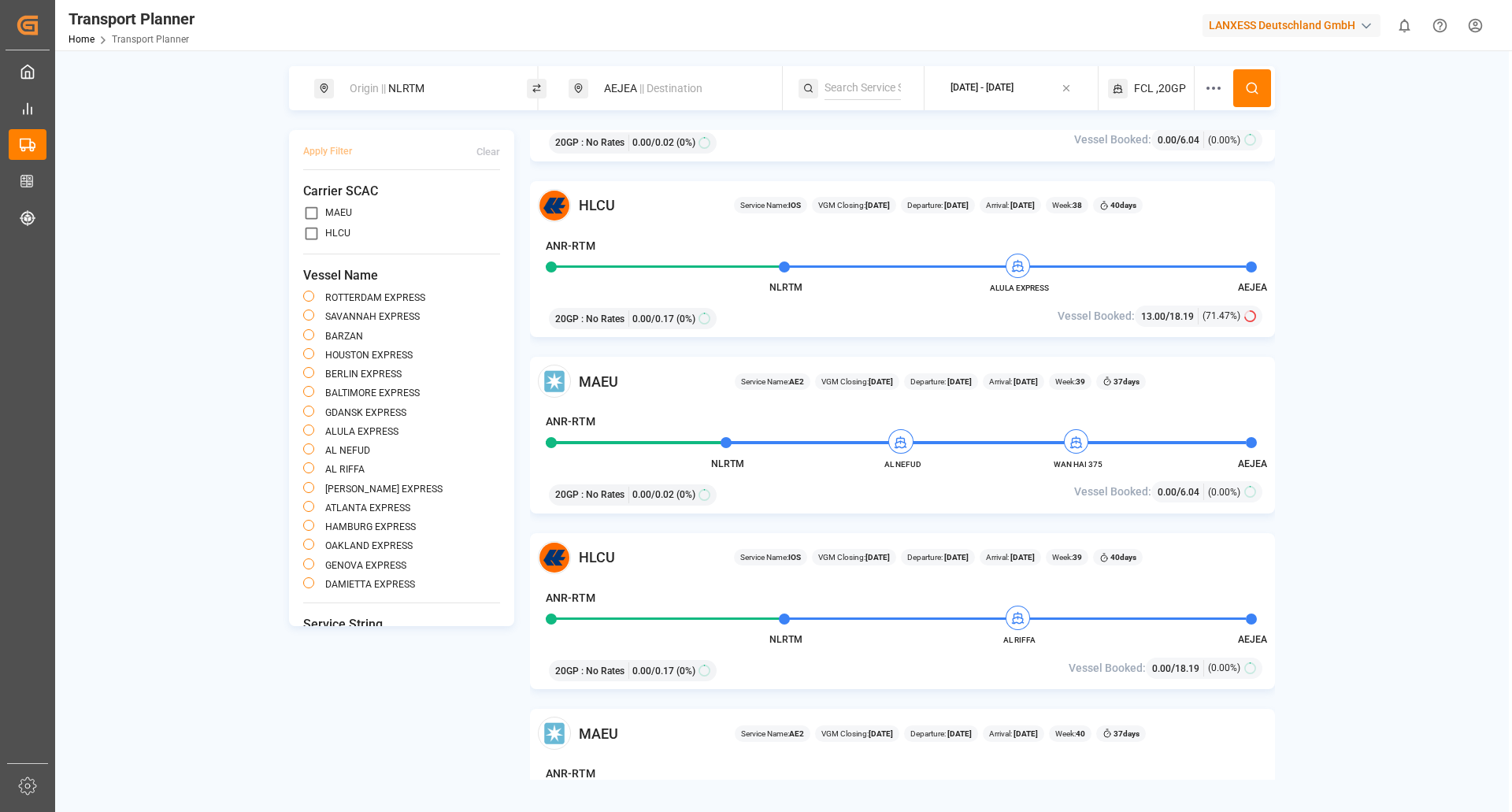
click at [922, 462] on span "AL NEFUD" at bounding box center [902, 463] width 86 height 11
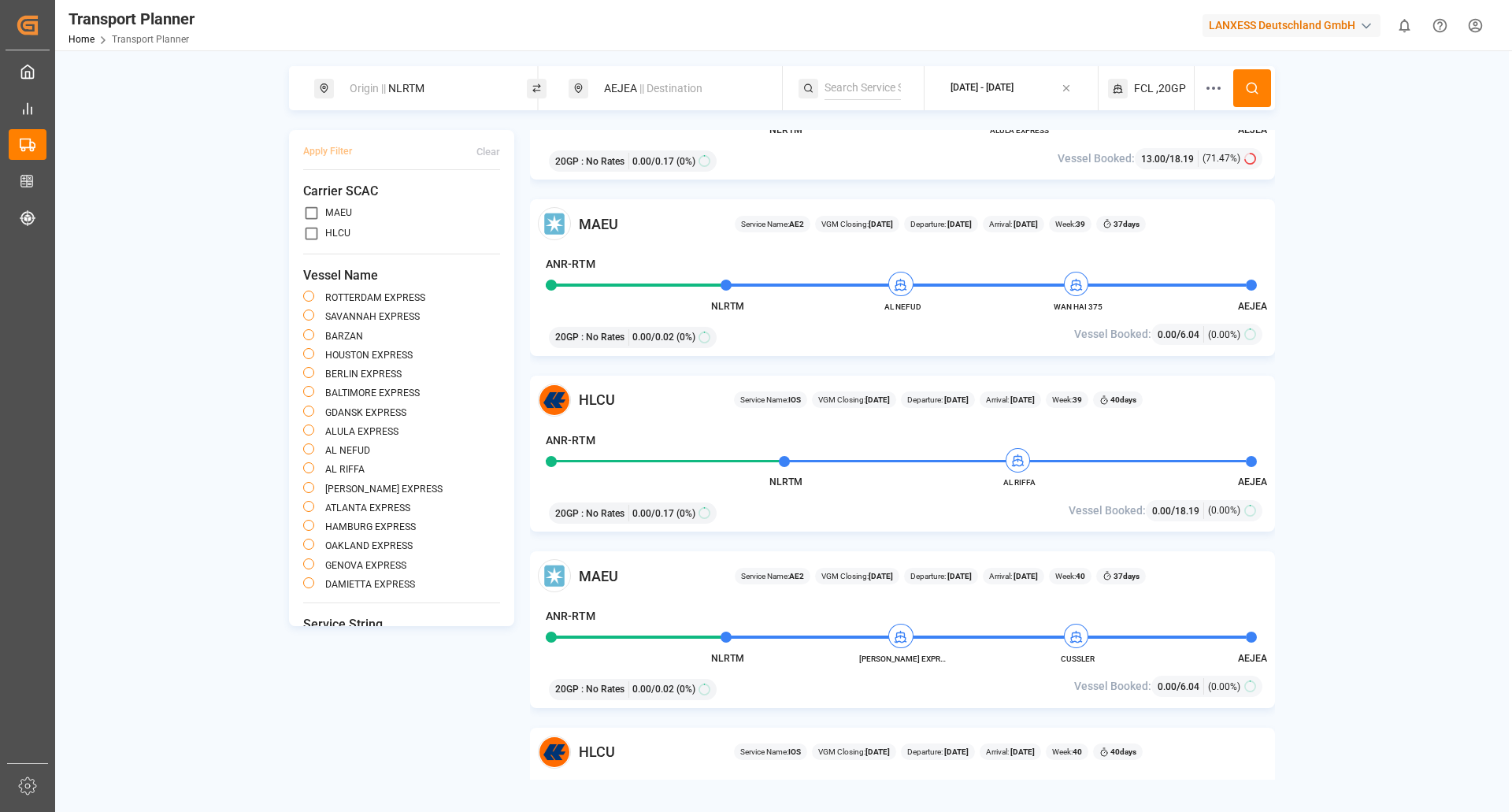
scroll to position [1259, 0]
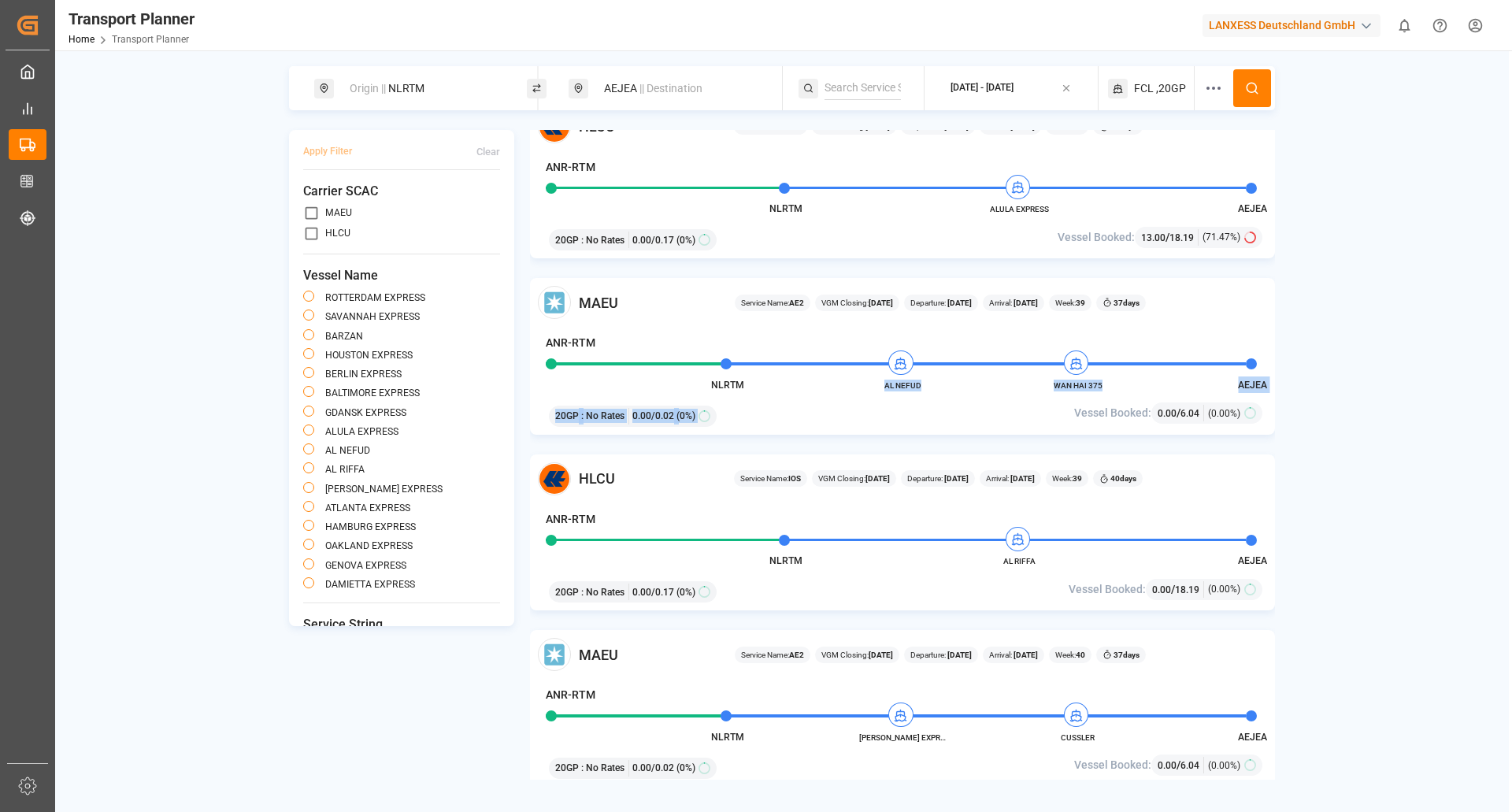
drag, startPoint x: 924, startPoint y: 392, endPoint x: 871, endPoint y: 389, distance: 53.1
click at [871, 389] on div "MAEU Service Name: AE2 VGM Closing: [DATE] Departure: [DATE] Arrival: [DATE] We…" at bounding box center [902, 356] width 745 height 157
click at [860, 406] on div "20GP : No Rates 0.00 / 0.02 (0%)" at bounding box center [781, 414] width 478 height 27
drag, startPoint x: 937, startPoint y: 383, endPoint x: 866, endPoint y: 387, distance: 71.1
click at [866, 387] on span "AL NEFUD" at bounding box center [902, 385] width 86 height 11
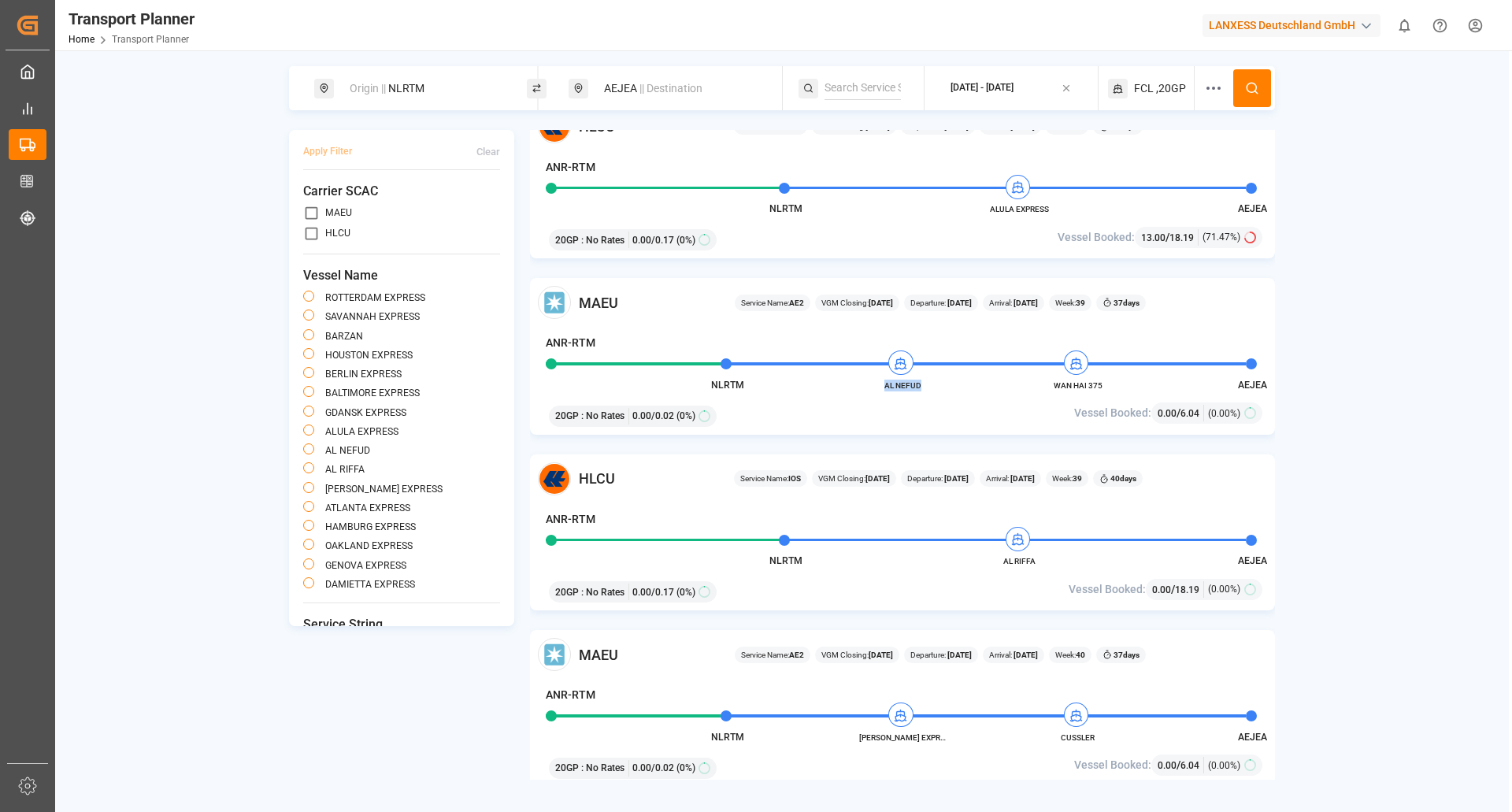
copy span "AL NEFUD"
click at [654, 89] on span "|| Destination" at bounding box center [671, 88] width 63 height 12
click at [751, 213] on div "AEJEA" at bounding box center [680, 203] width 186 height 24
click at [751, 208] on icon at bounding box center [751, 204] width 11 height 11
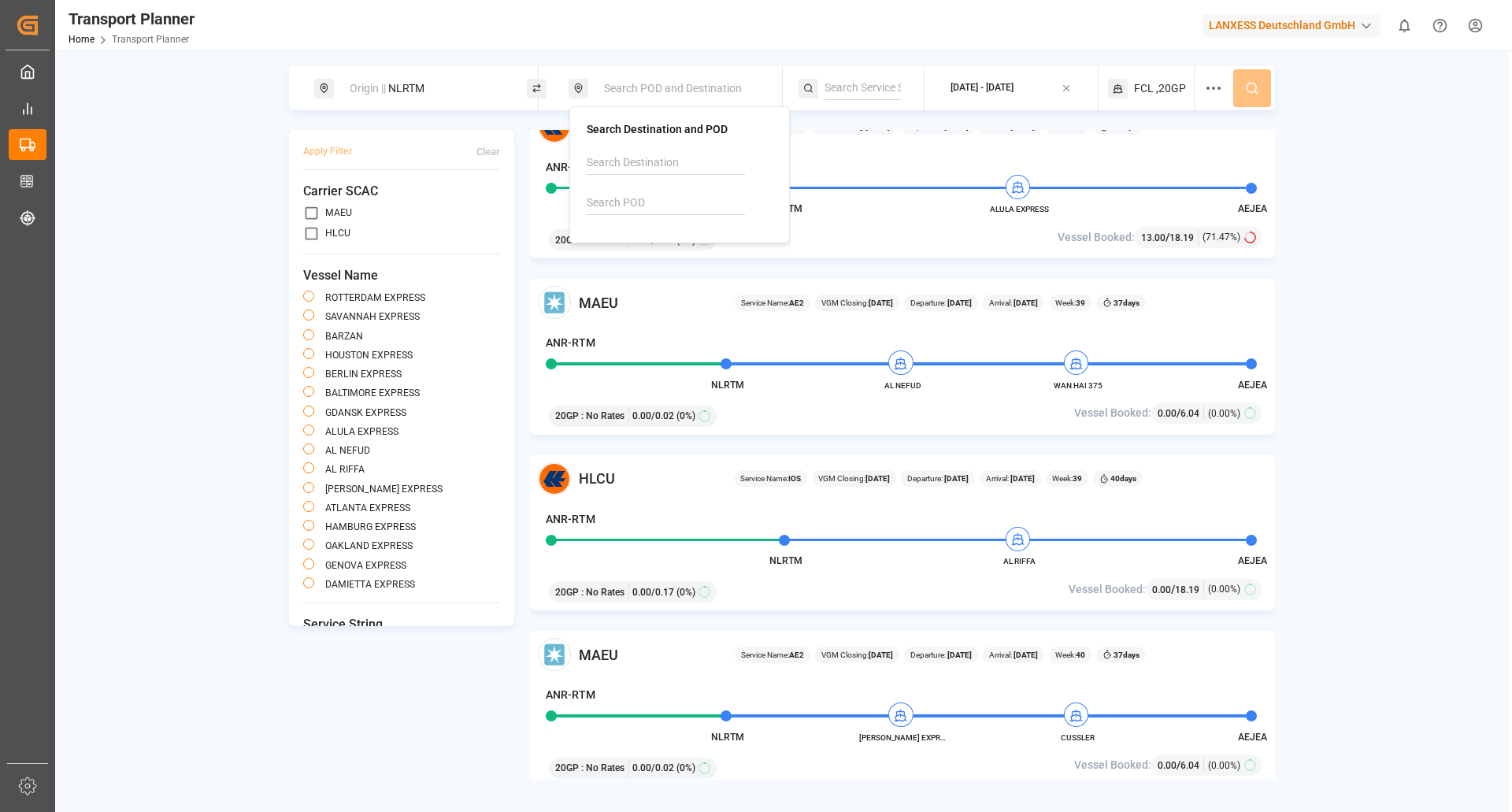
click at [687, 211] on input at bounding box center [666, 203] width 158 height 24
click at [653, 242] on b "DZBJA" at bounding box center [638, 238] width 34 height 12
type input "DZBJA"
click at [1249, 82] on icon at bounding box center [1252, 88] width 14 height 14
